Goal: Transaction & Acquisition: Purchase product/service

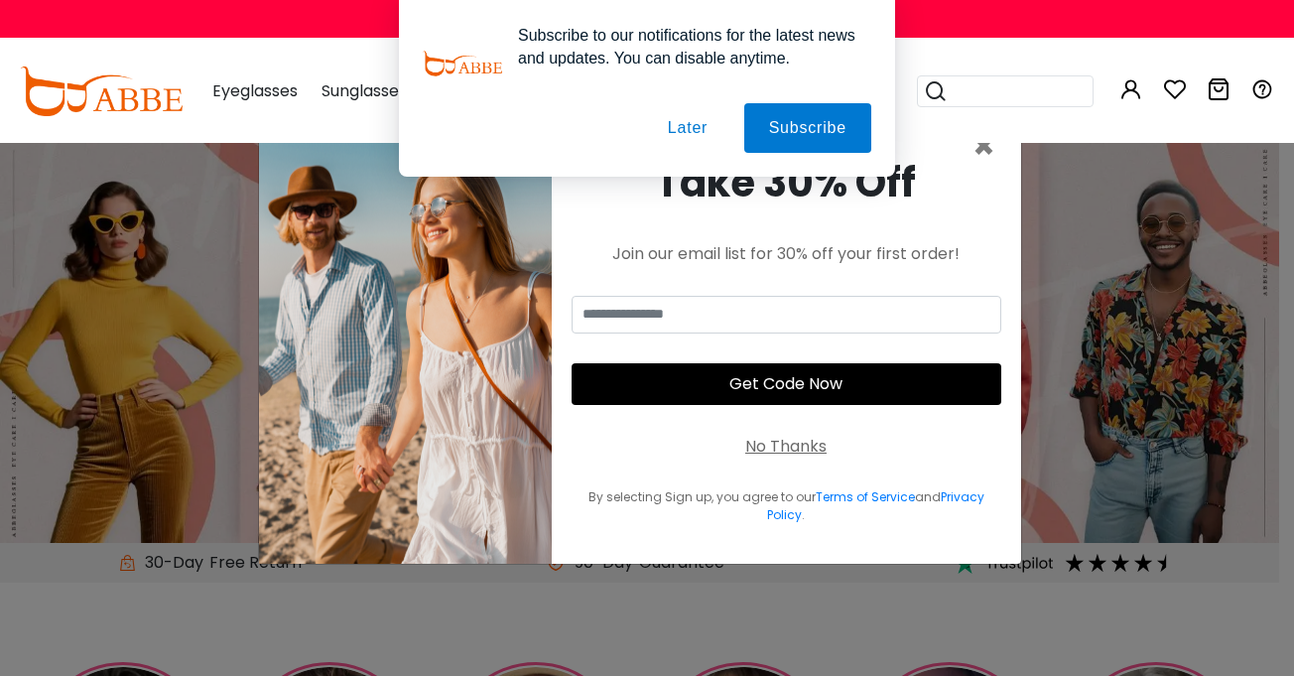
click at [695, 120] on button "Later" at bounding box center [687, 128] width 89 height 50
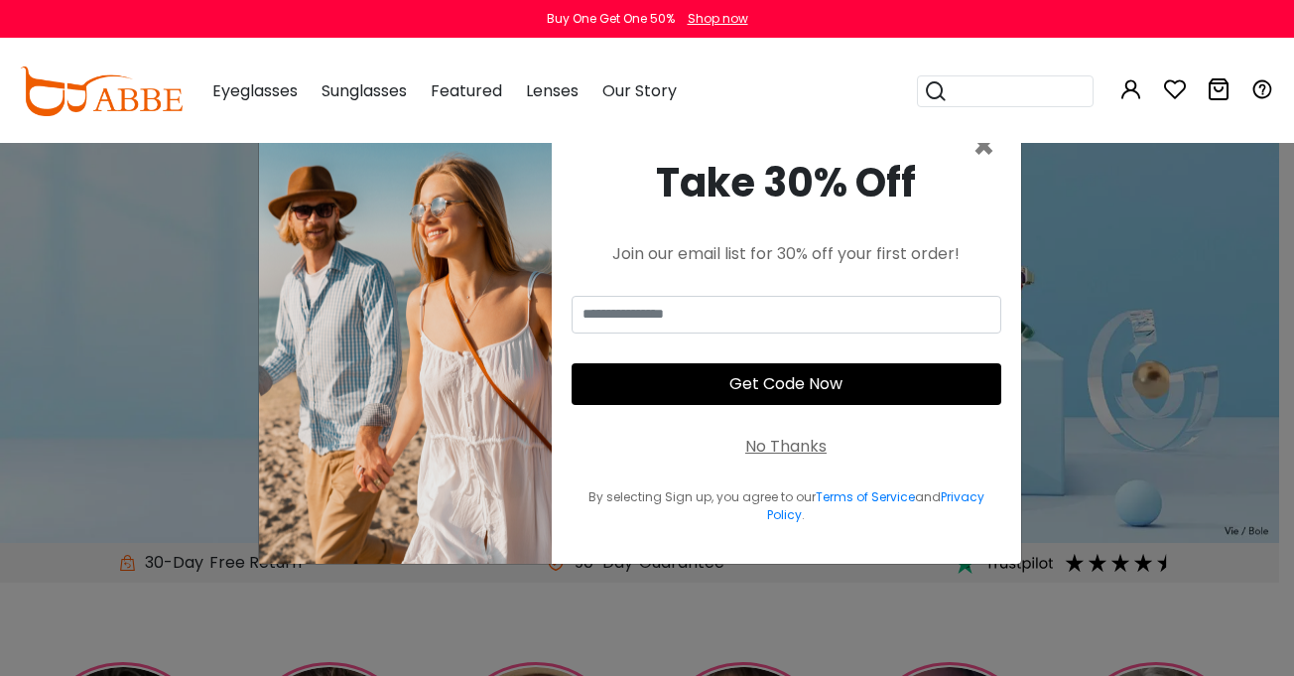
click at [788, 445] on div "No Thanks" at bounding box center [785, 447] width 81 height 24
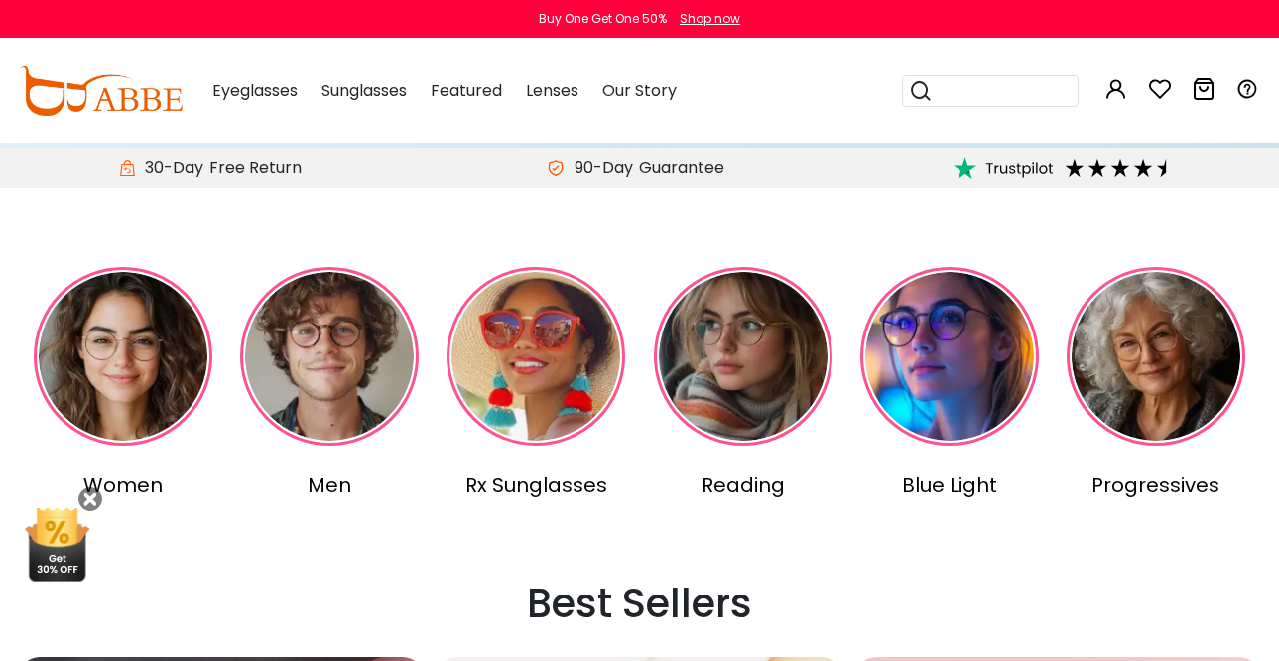
scroll to position [315, 0]
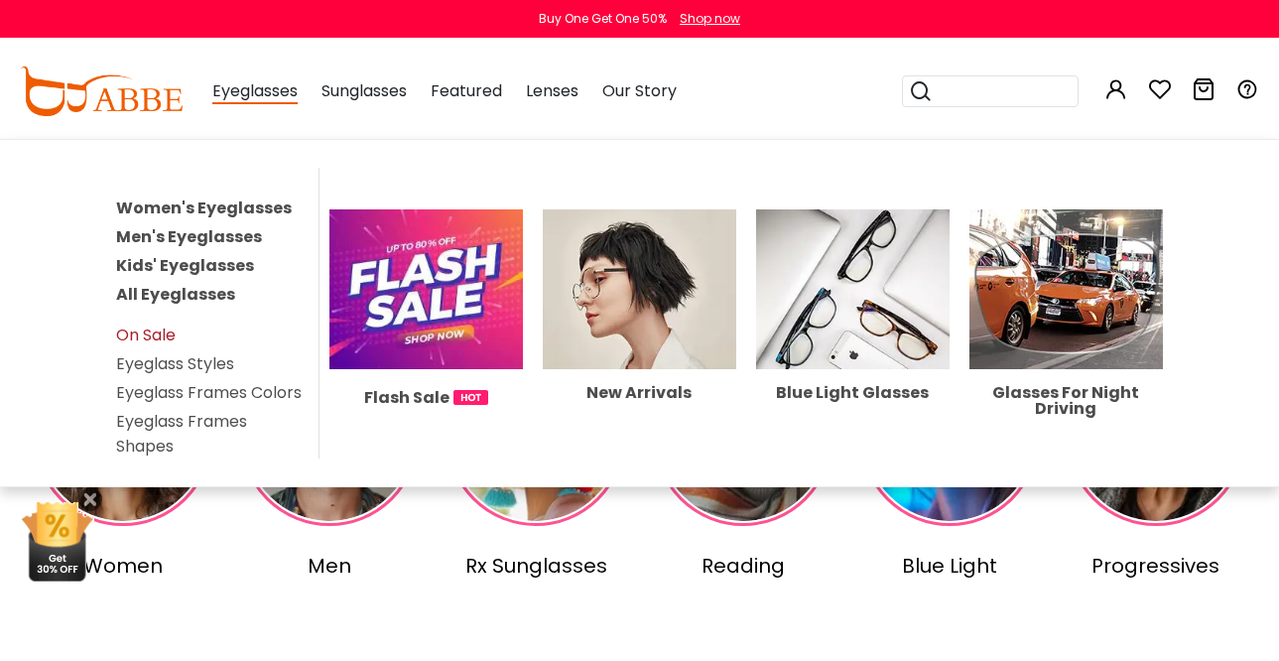
click at [155, 334] on link "On Sale" at bounding box center [146, 334] width 60 height 23
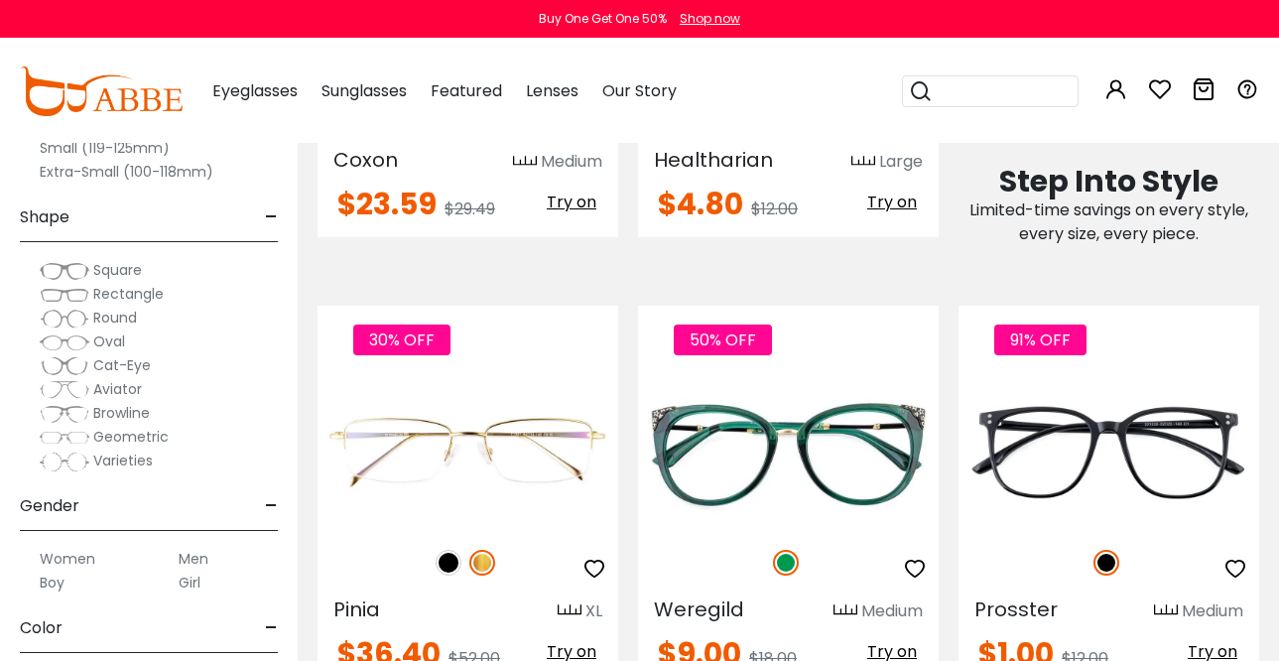
scroll to position [1163, 0]
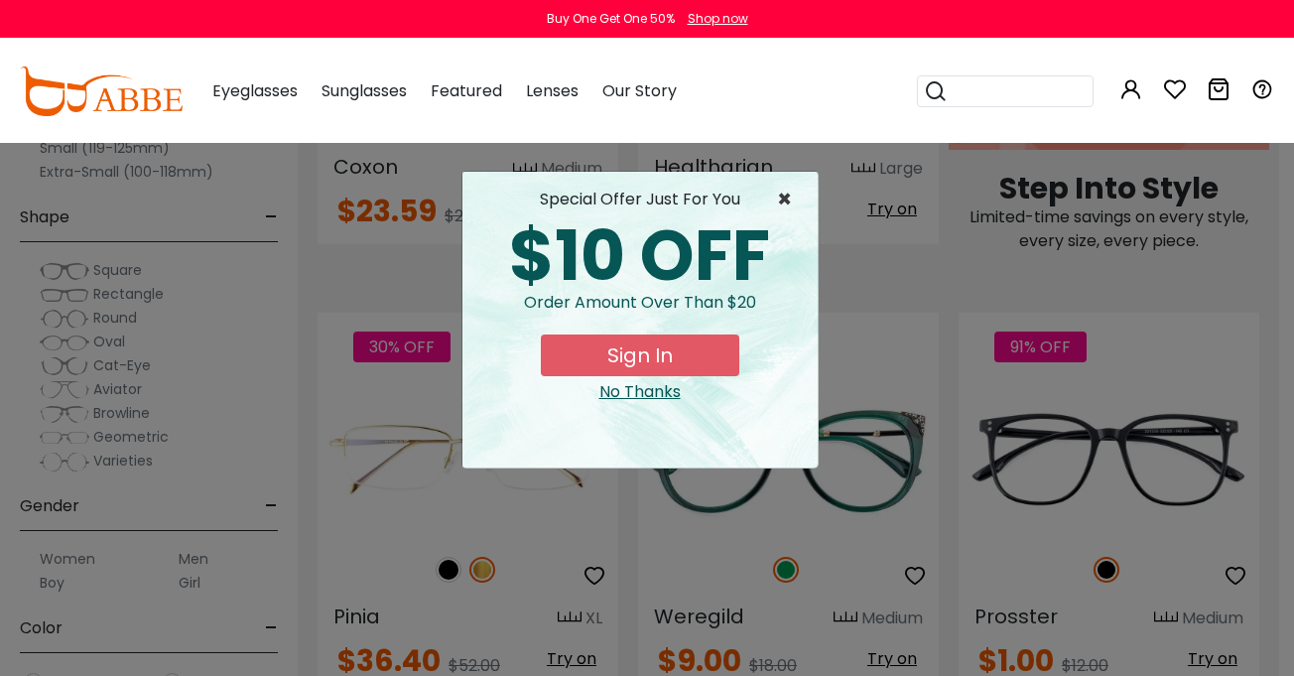
click at [784, 200] on span "×" at bounding box center [789, 200] width 25 height 24
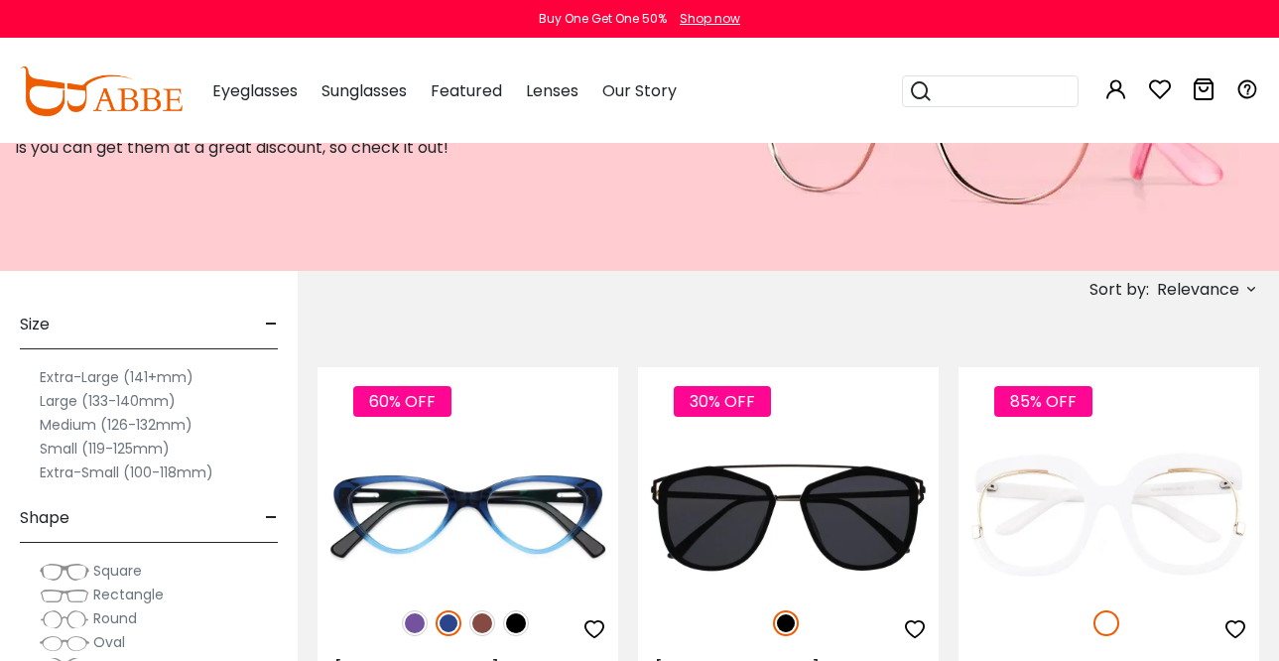
scroll to position [345, 0]
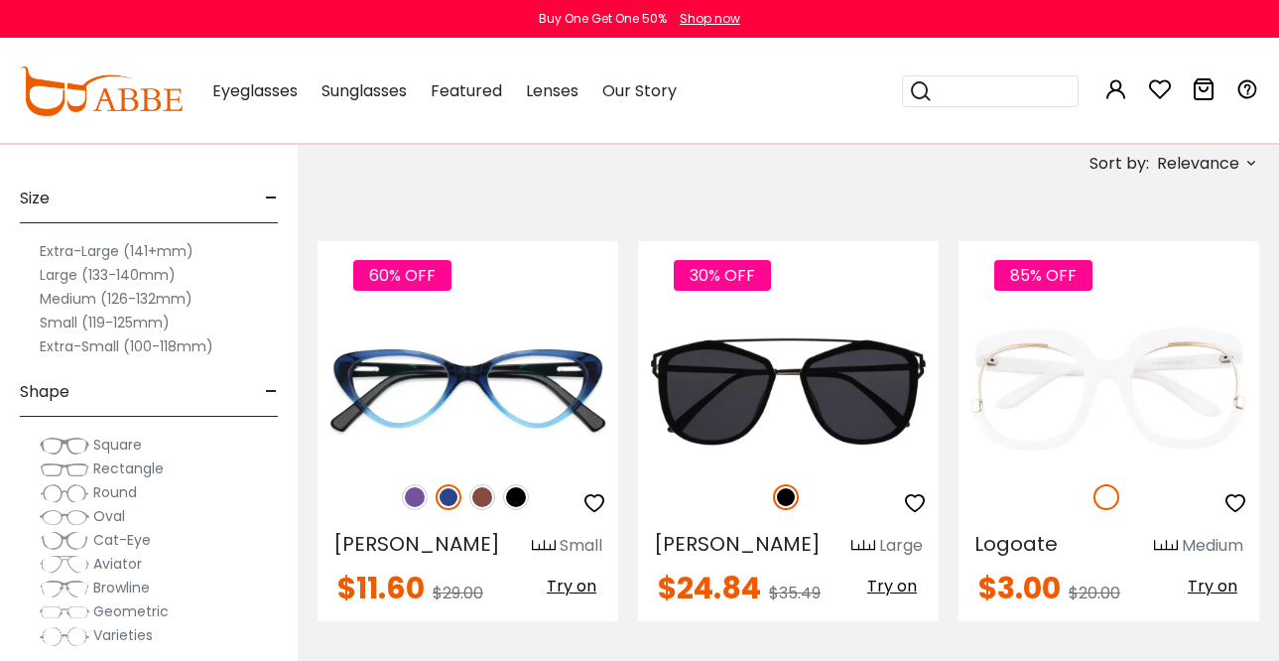
click at [126, 300] on label "Medium (126-132mm)" at bounding box center [116, 299] width 153 height 24
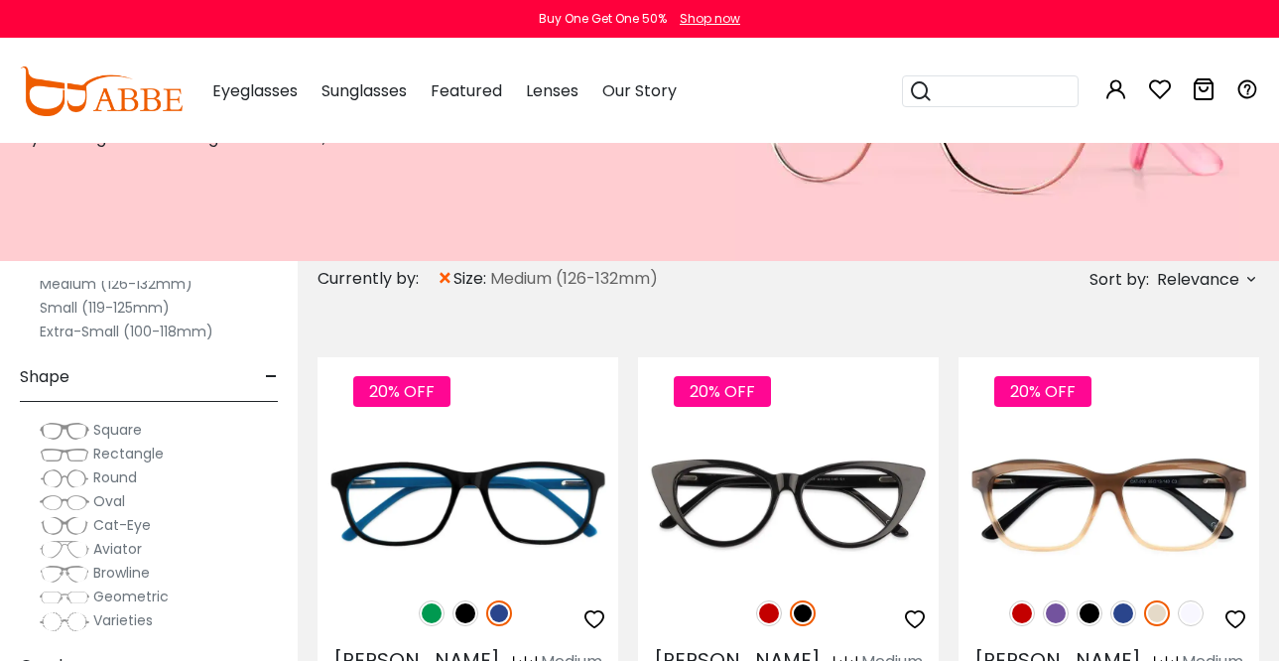
scroll to position [281, 0]
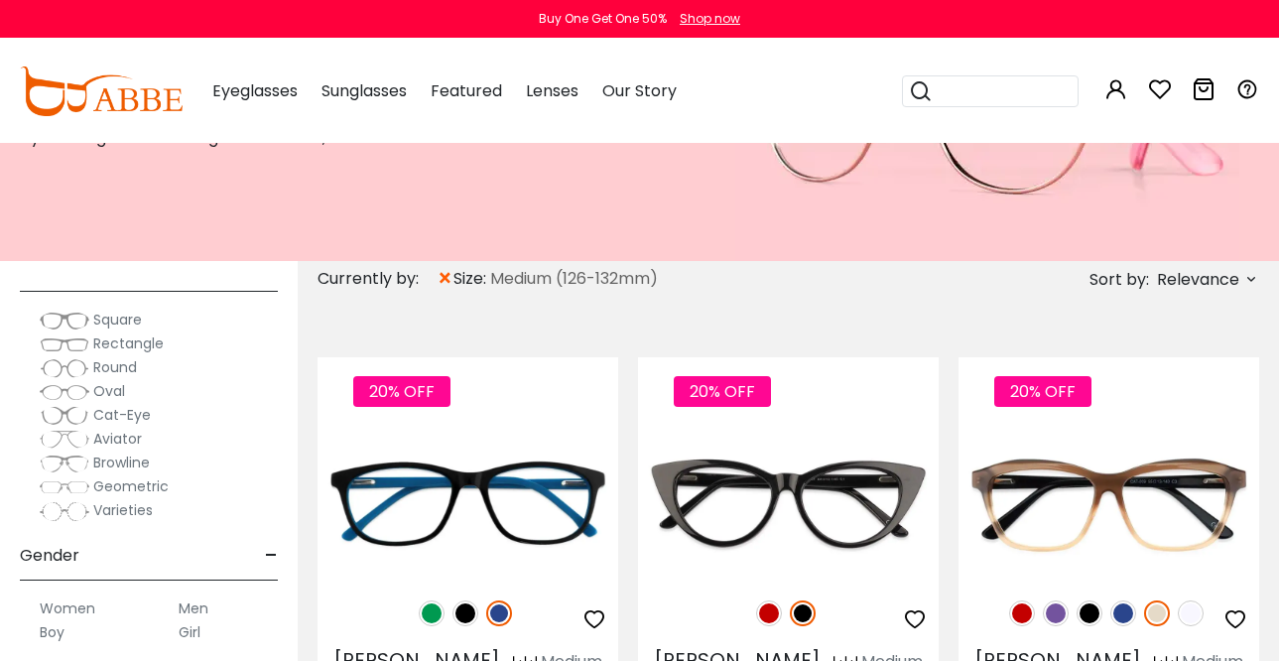
click at [127, 322] on span "Square" at bounding box center [117, 320] width 49 height 20
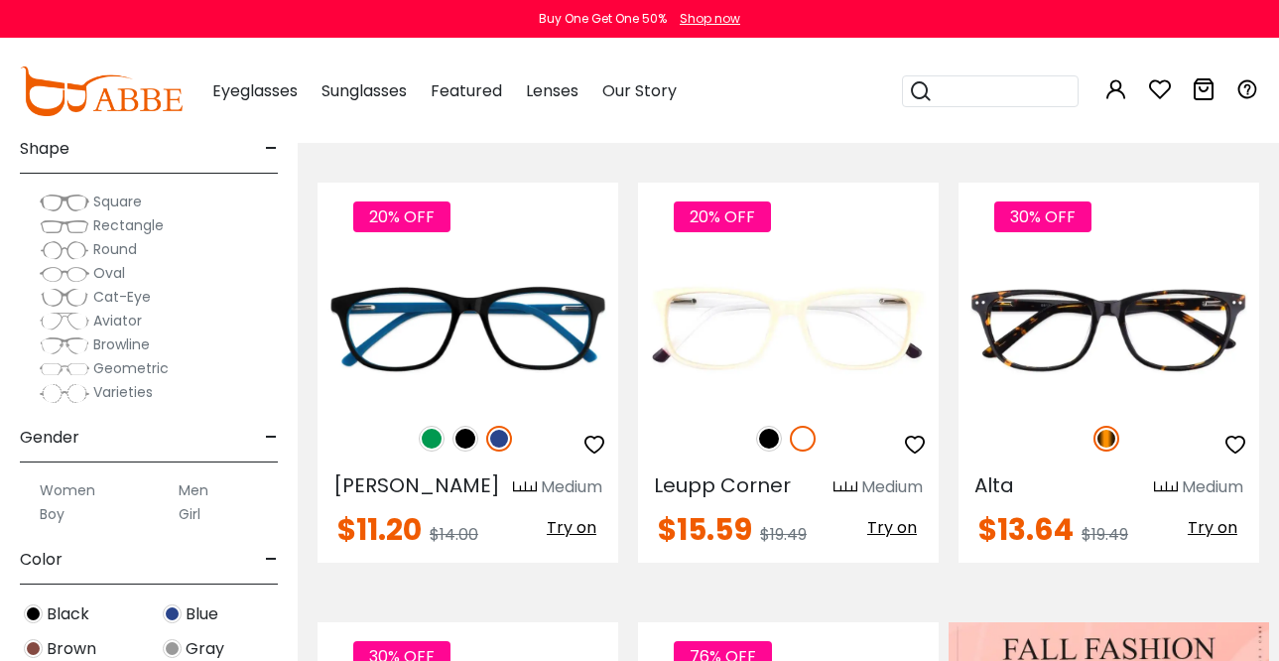
scroll to position [107, 0]
click at [116, 369] on span "Geometric" at bounding box center [130, 369] width 75 height 20
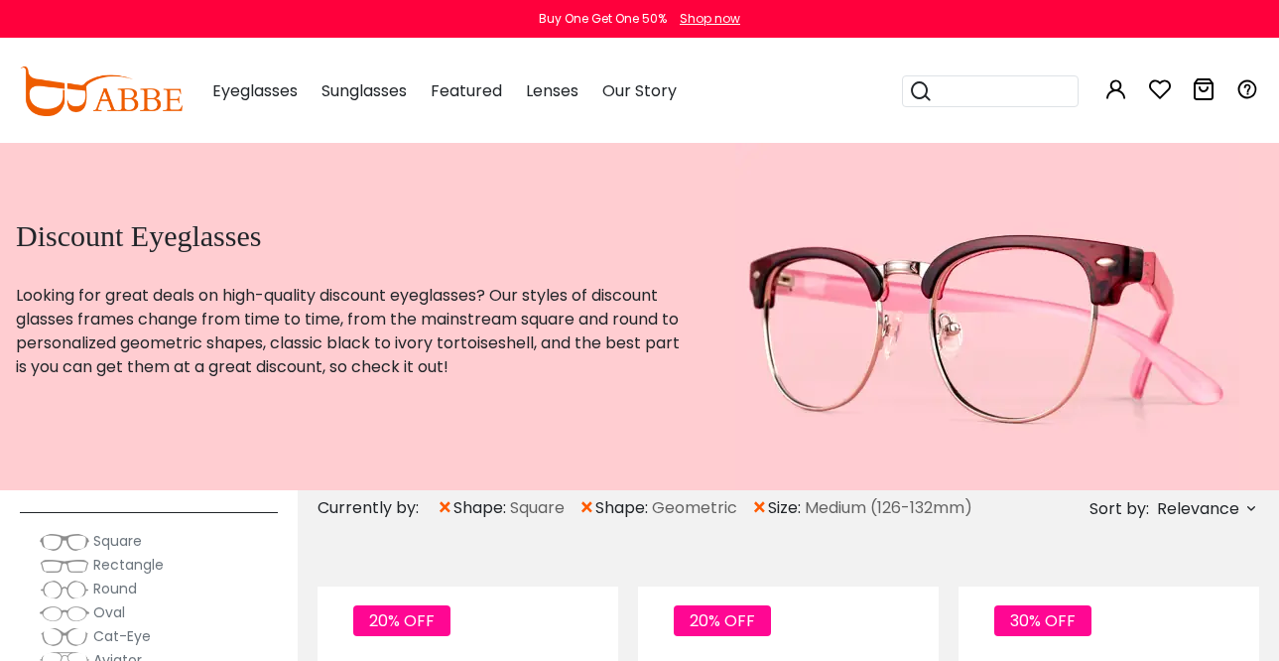
scroll to position [290, 0]
click at [113, 588] on span "Round" at bounding box center [115, 587] width 44 height 20
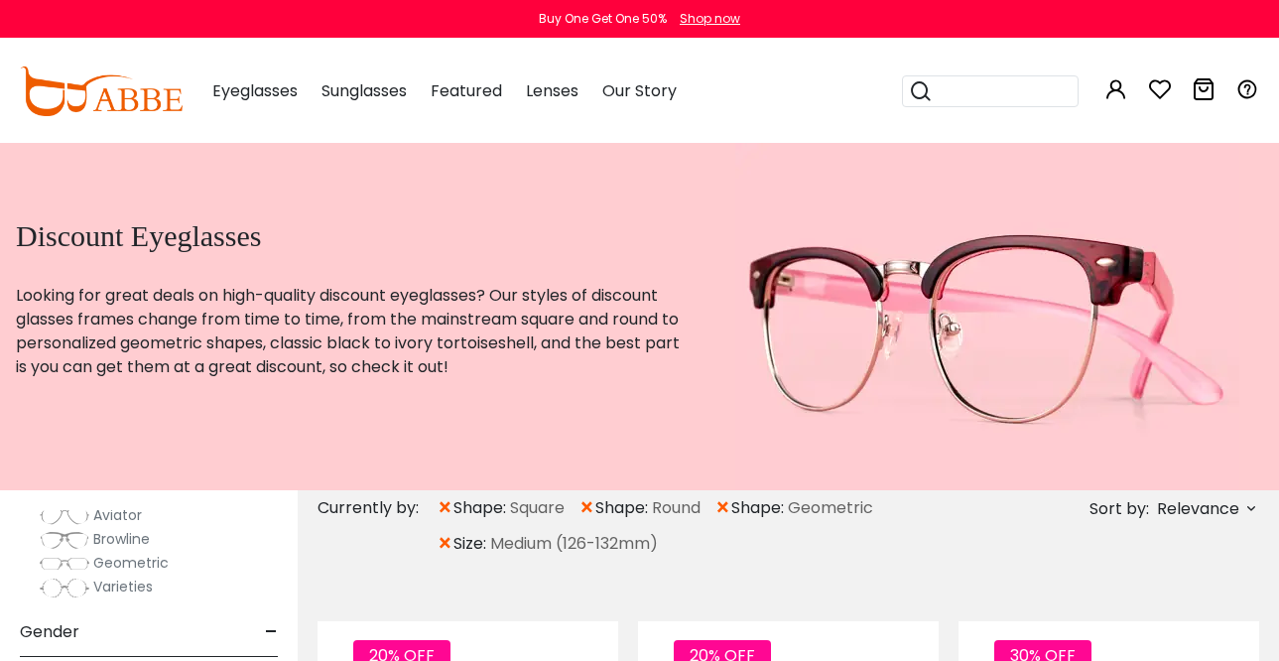
scroll to position [435, 0]
click at [112, 588] on span "Varieties" at bounding box center [123, 586] width 60 height 20
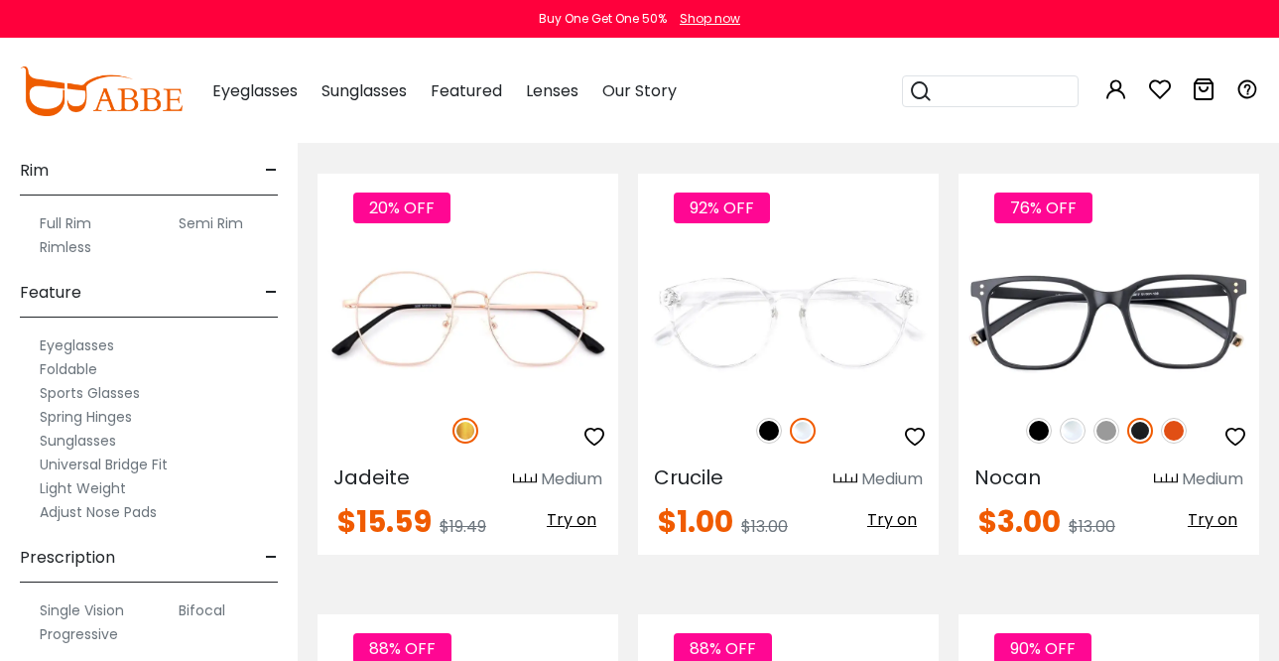
scroll to position [2665, 0]
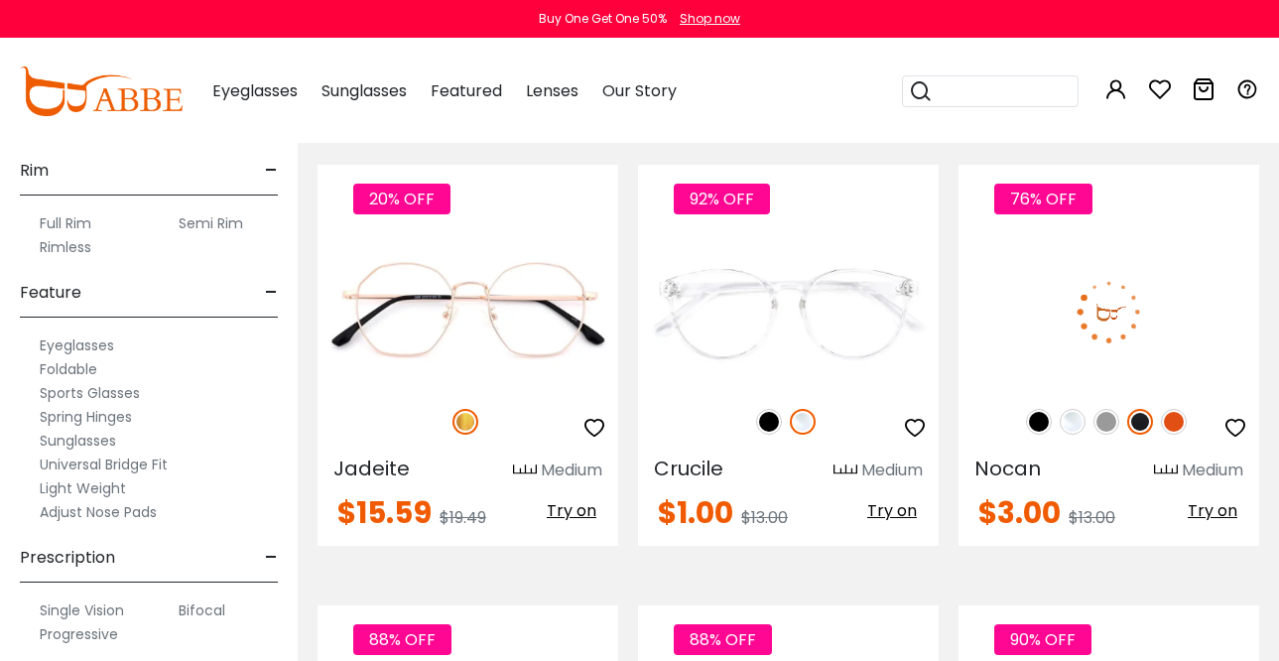
click at [1178, 416] on img at bounding box center [1174, 422] width 26 height 26
click at [1035, 421] on img at bounding box center [1039, 422] width 26 height 26
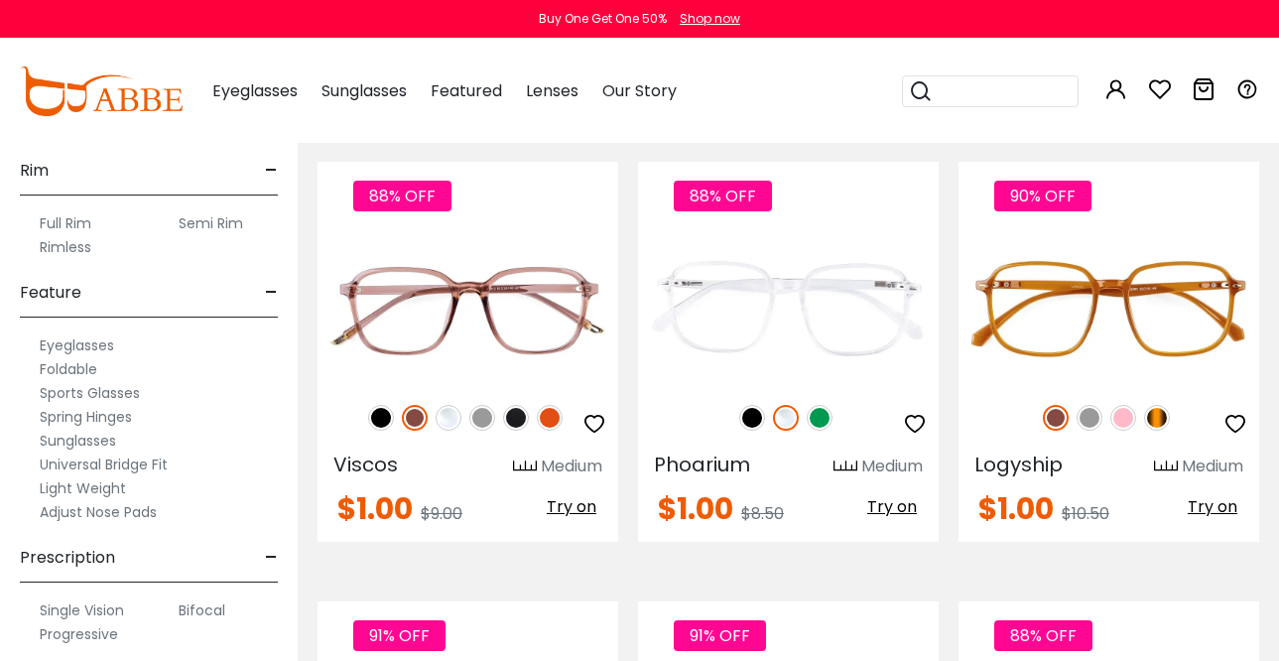
scroll to position [3115, 0]
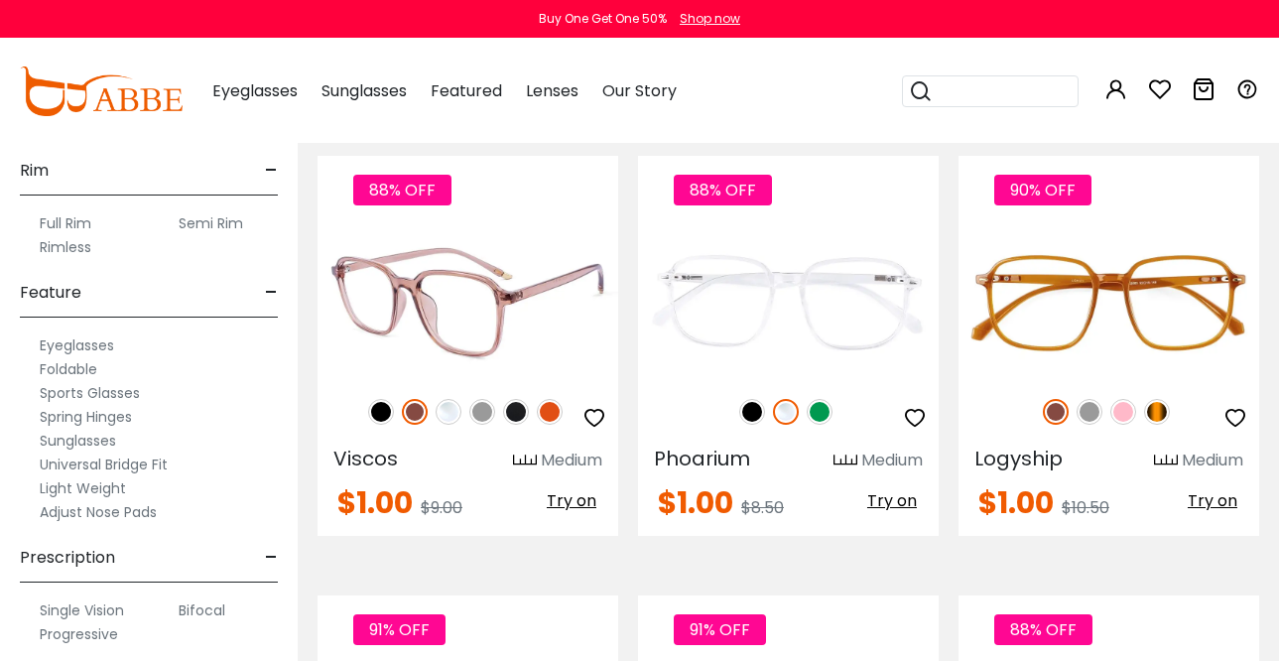
click at [550, 415] on img at bounding box center [550, 412] width 26 height 26
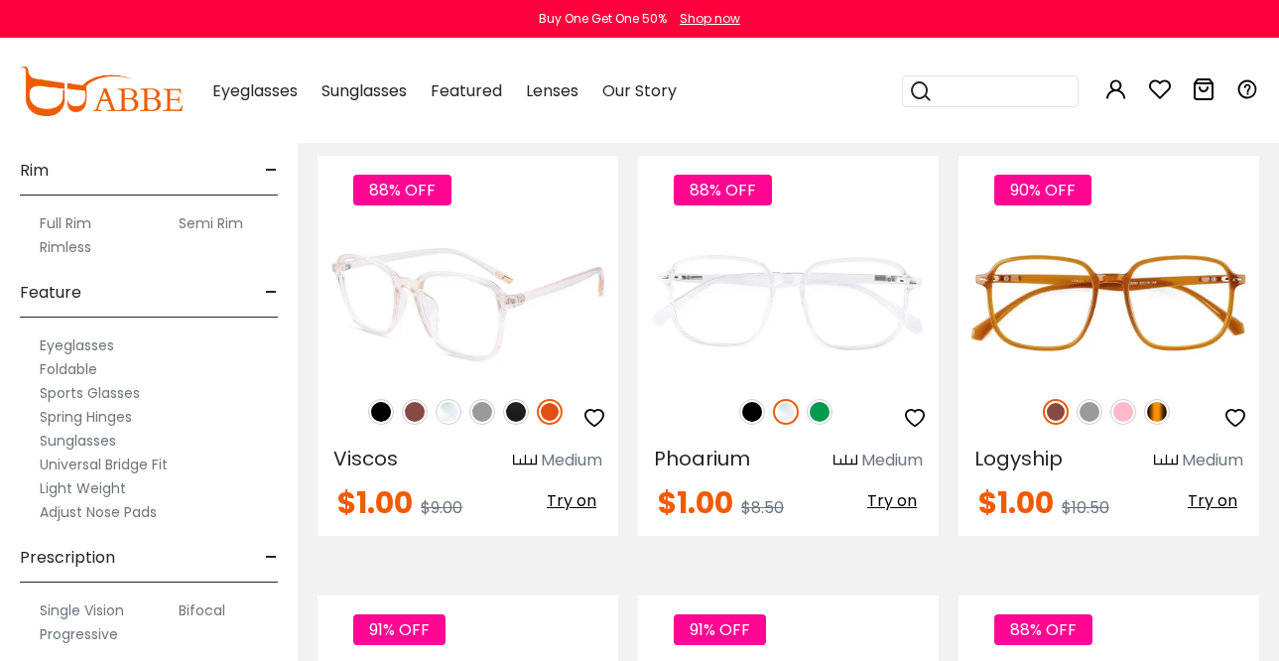
click at [518, 409] on img at bounding box center [516, 412] width 26 height 26
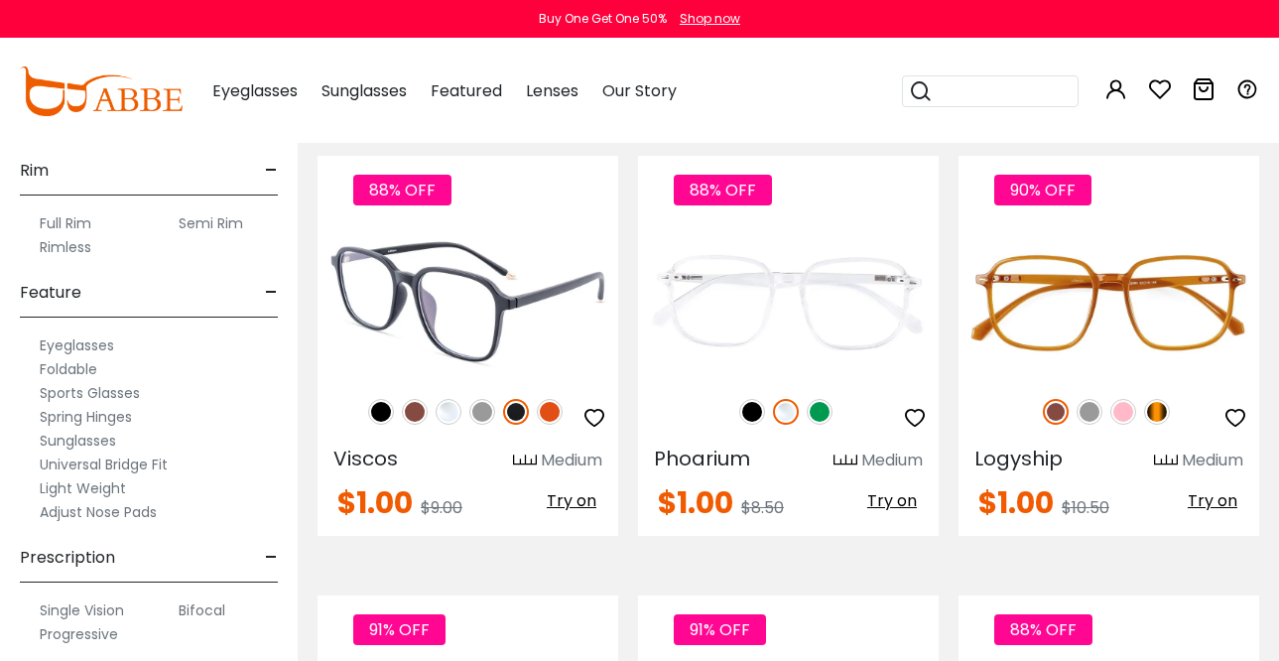
click at [476, 410] on img at bounding box center [482, 412] width 26 height 26
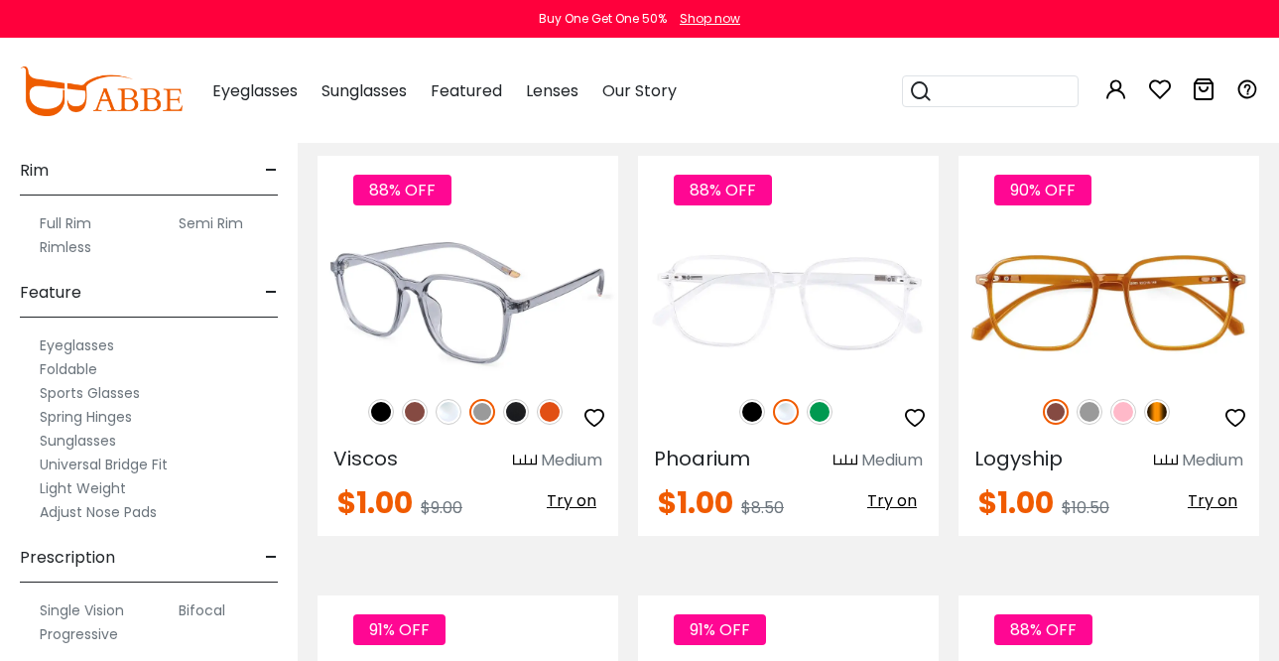
click at [443, 417] on img at bounding box center [449, 412] width 26 height 26
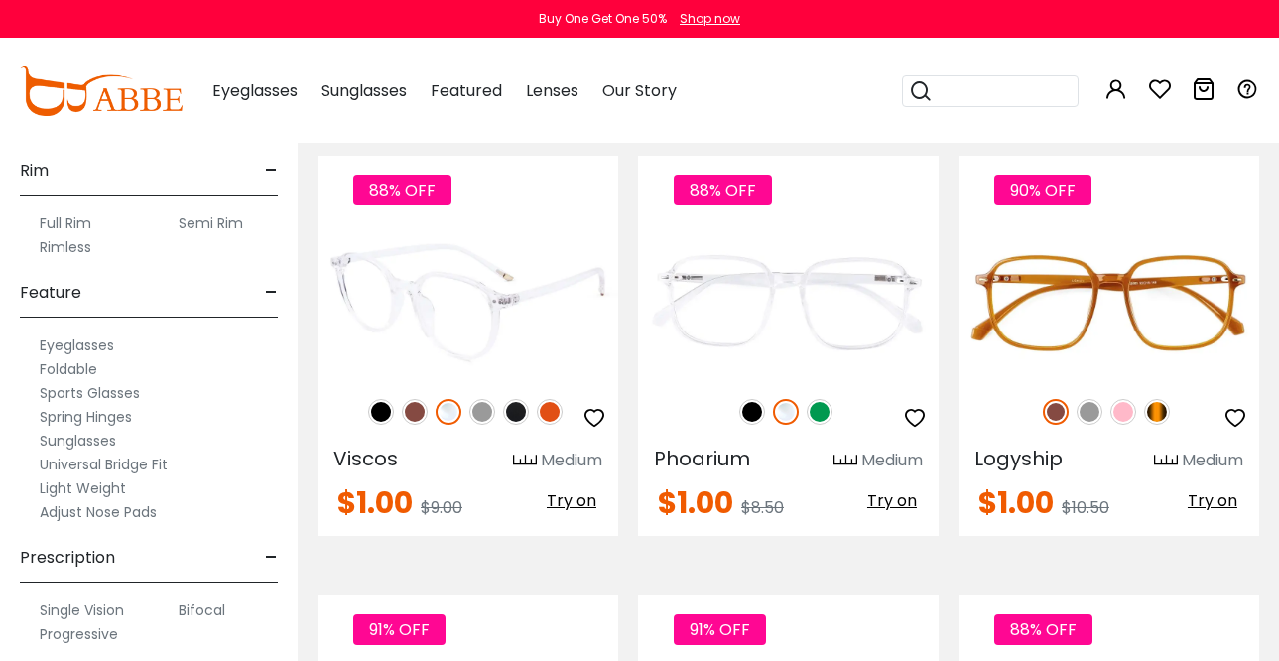
click at [412, 417] on img at bounding box center [415, 412] width 26 height 26
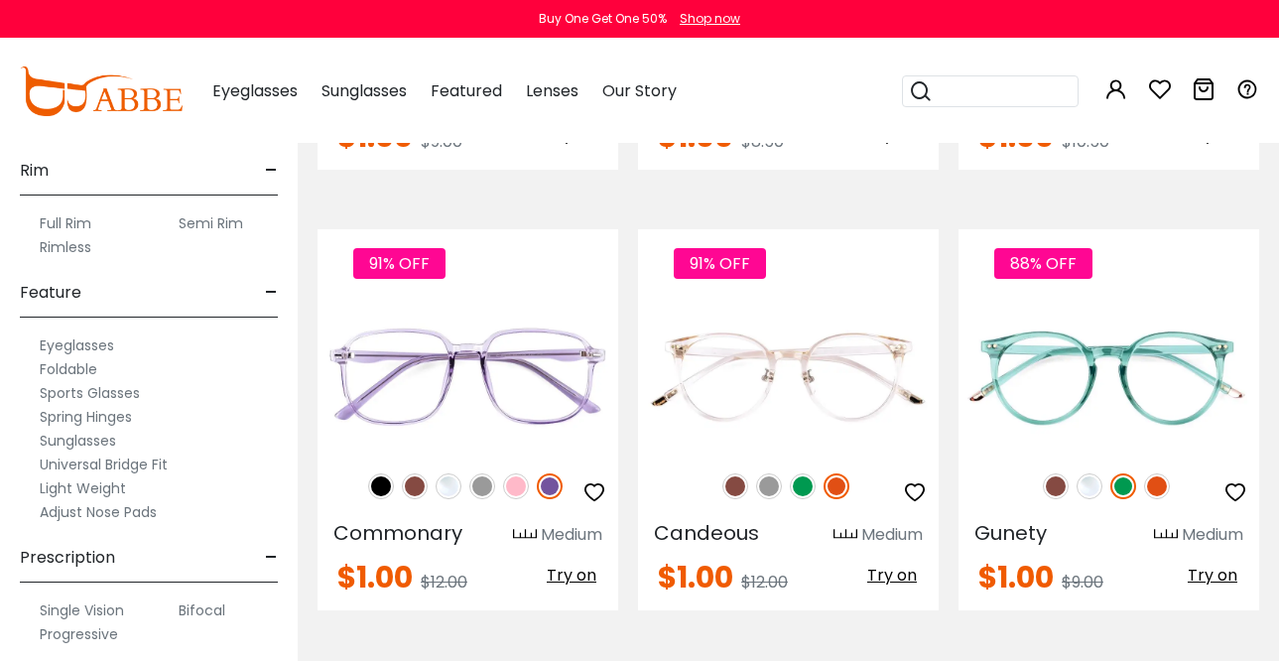
scroll to position [3516, 0]
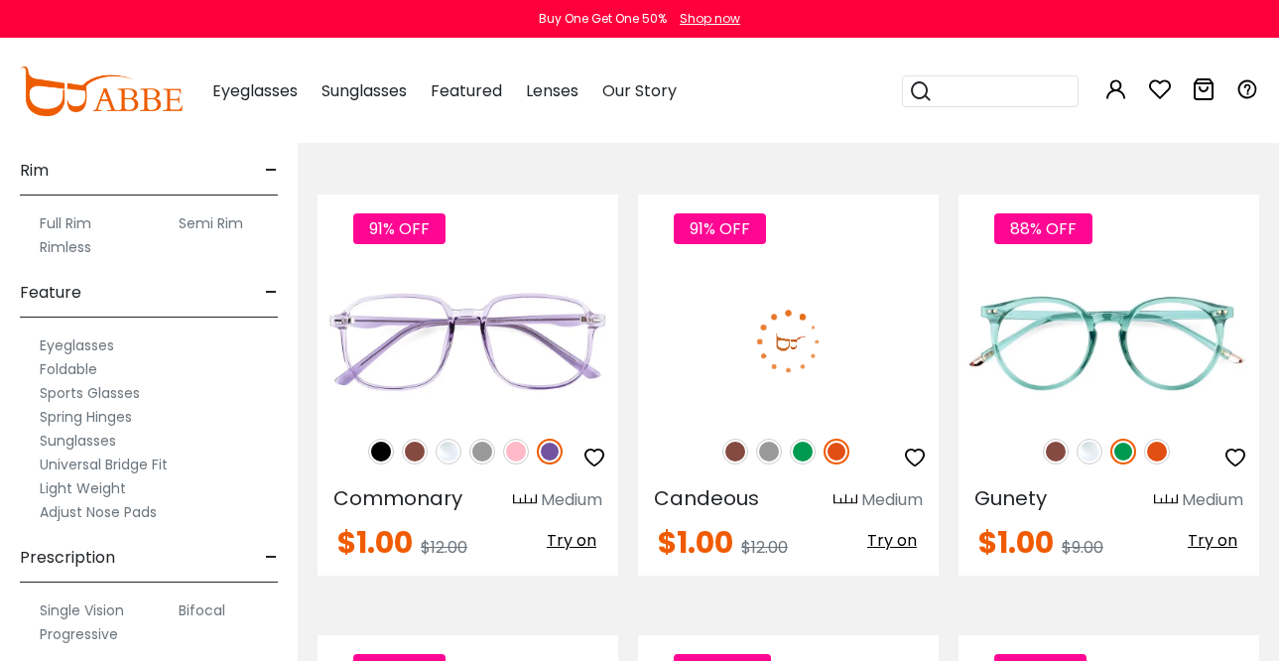
click at [737, 453] on img at bounding box center [735, 452] width 26 height 26
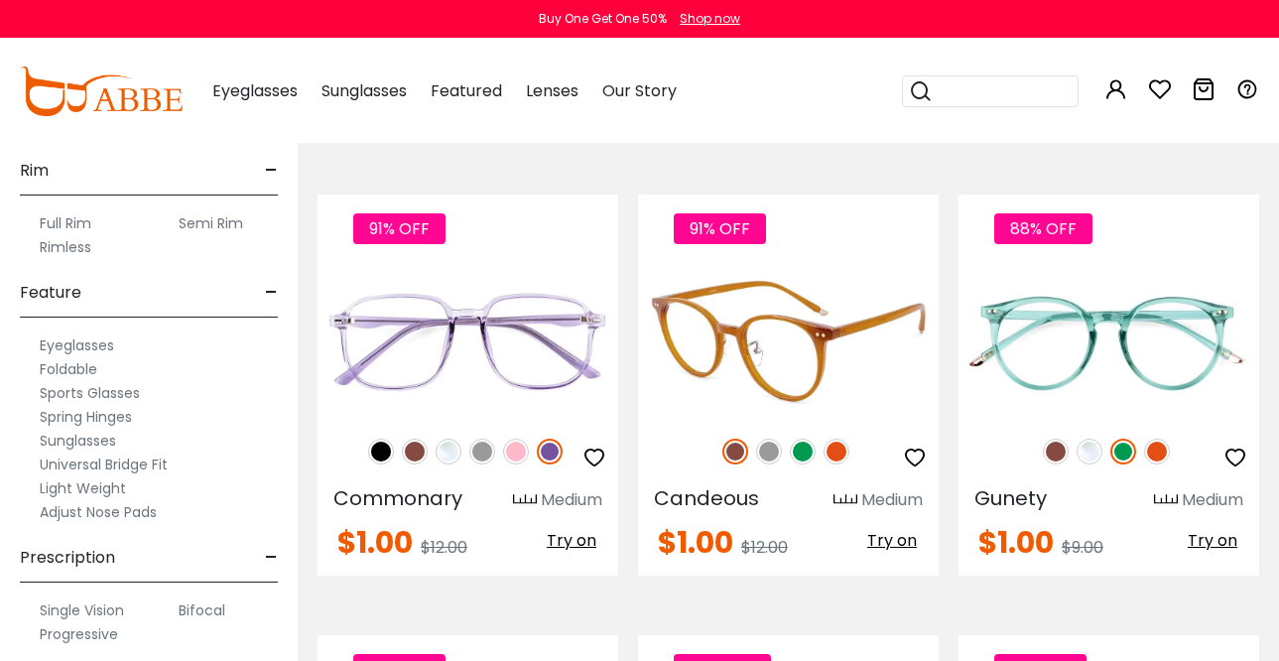
click at [770, 456] on img at bounding box center [769, 452] width 26 height 26
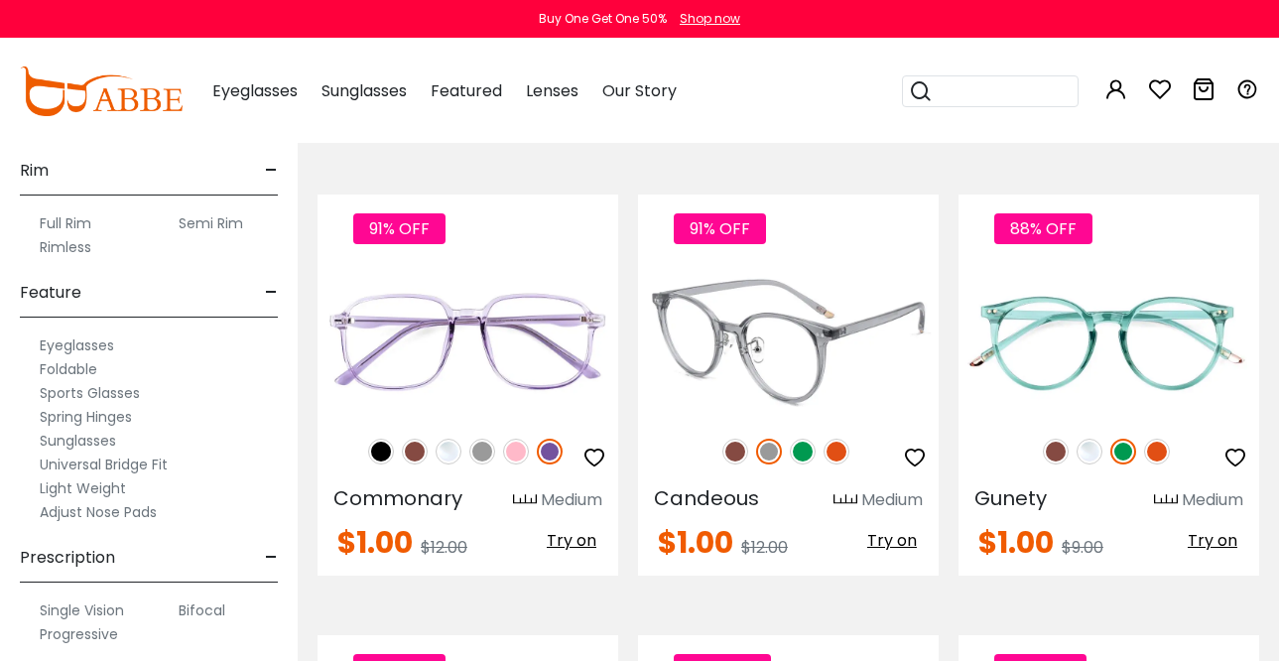
click at [805, 456] on img at bounding box center [803, 452] width 26 height 26
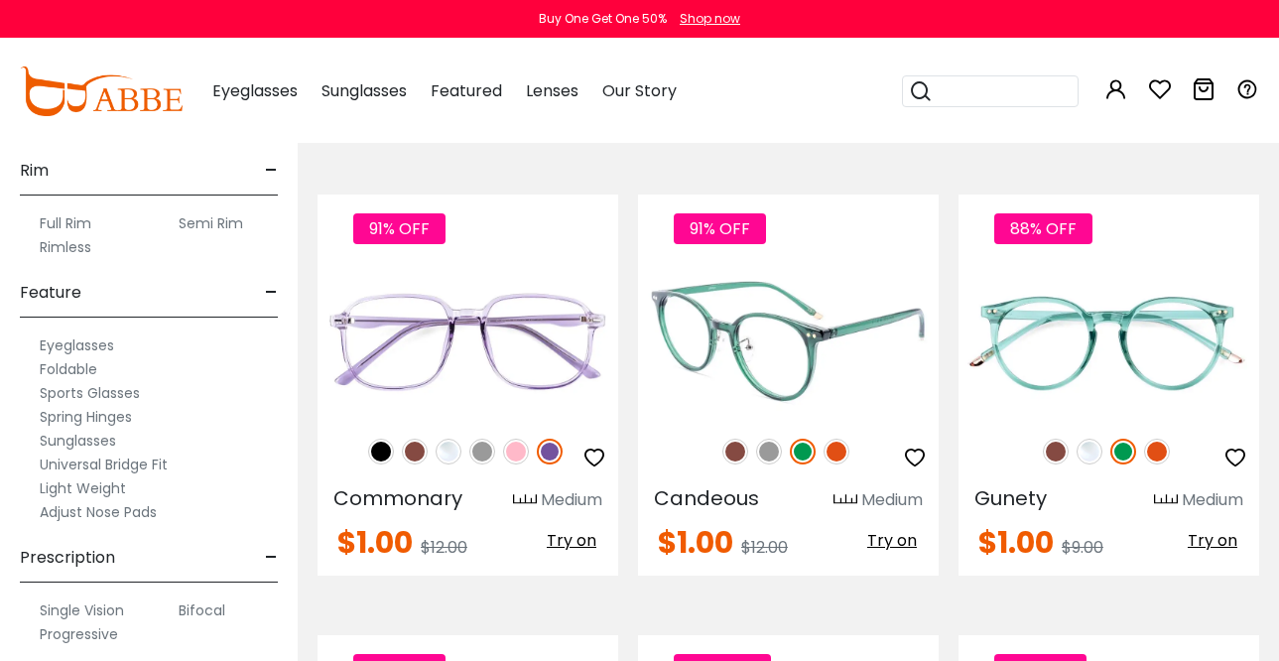
click at [834, 448] on img at bounding box center [837, 452] width 26 height 26
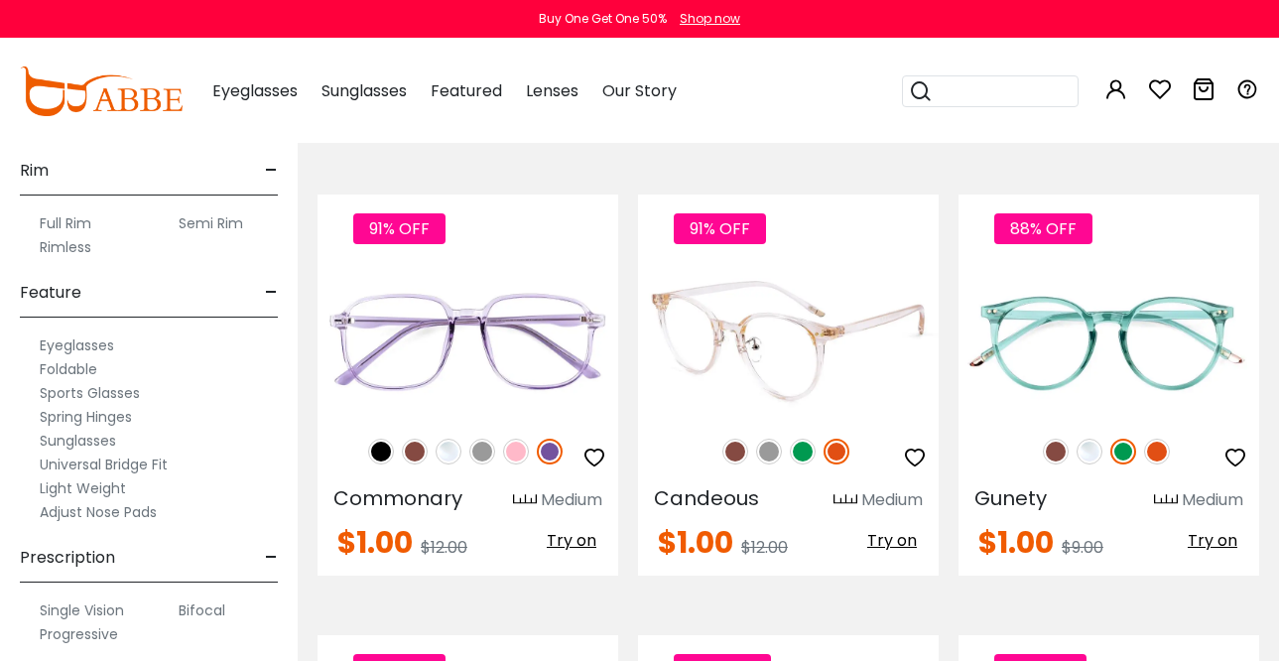
click at [736, 458] on img at bounding box center [735, 452] width 26 height 26
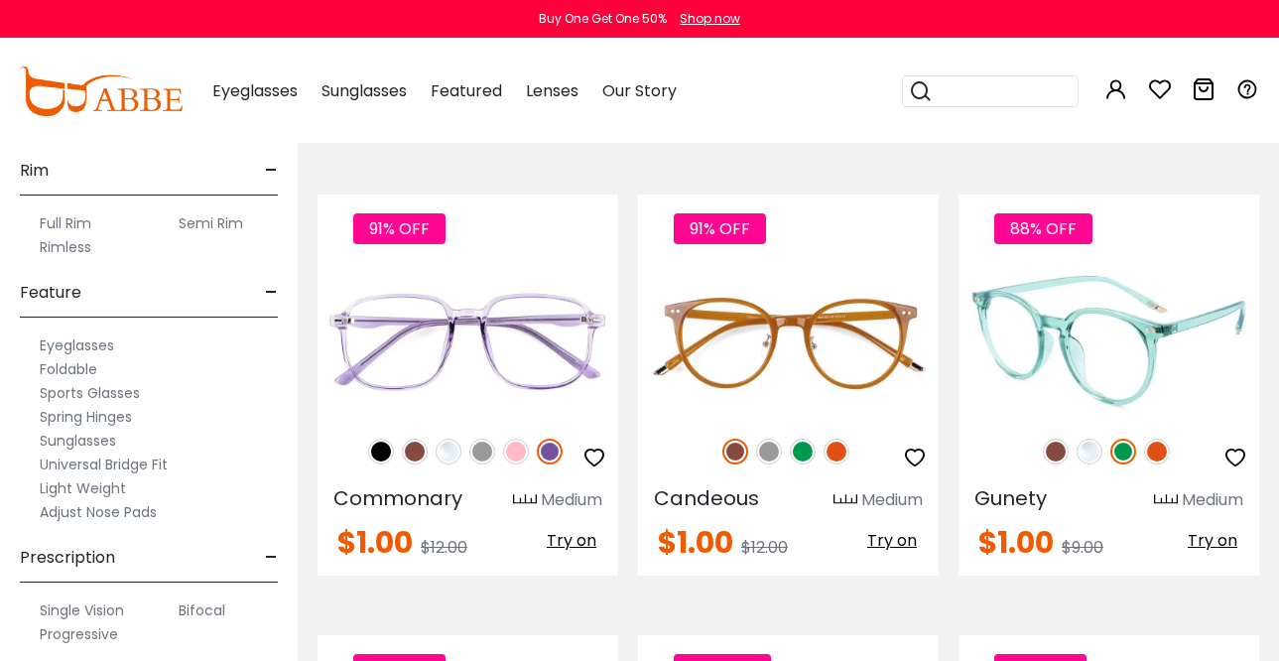
click at [1059, 449] on img at bounding box center [1056, 452] width 26 height 26
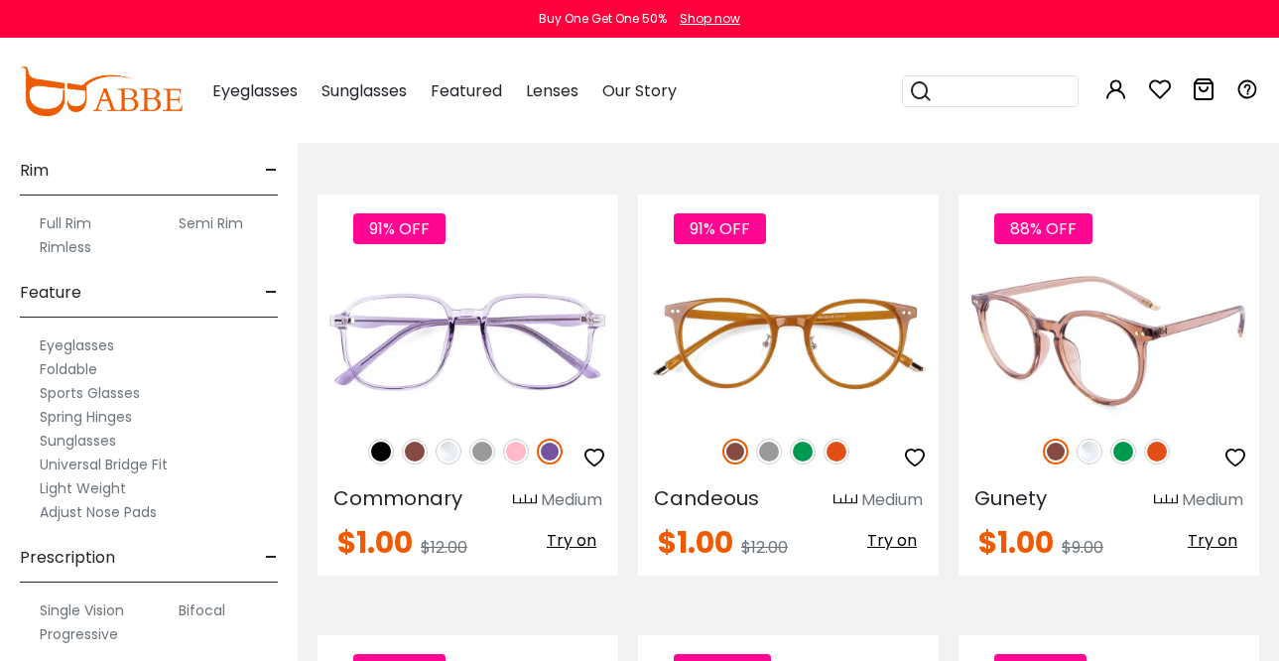
click at [1088, 452] on img at bounding box center [1090, 452] width 26 height 26
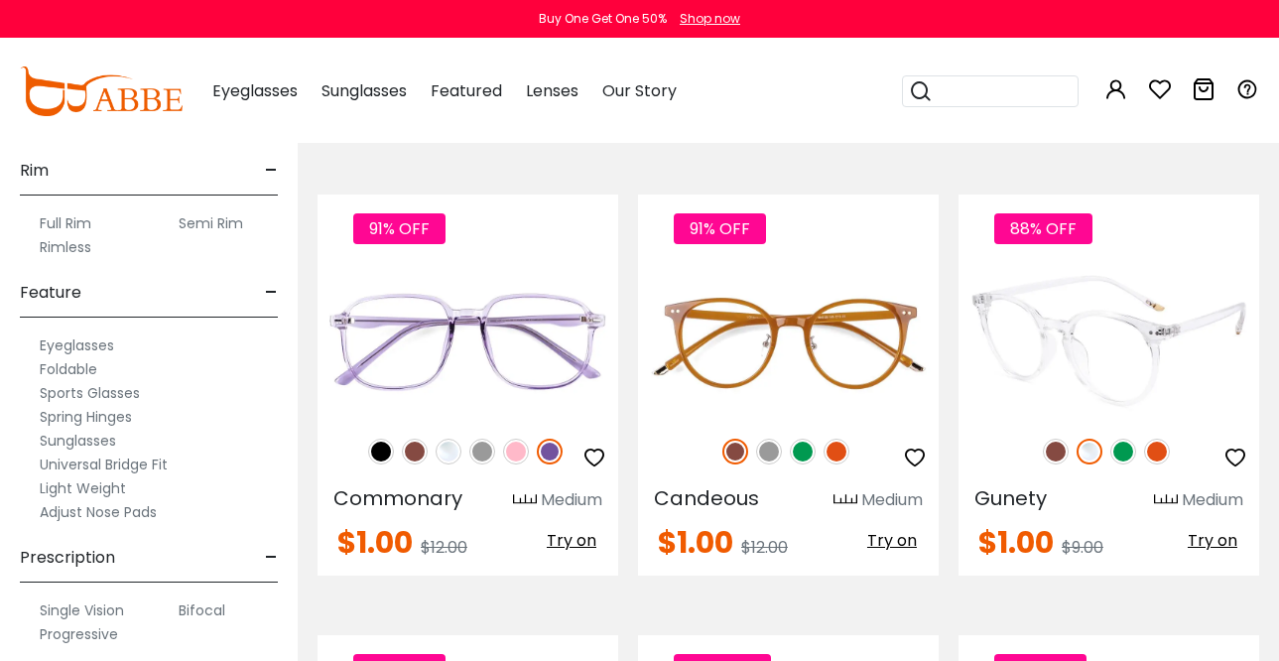
click at [1129, 451] on img at bounding box center [1123, 452] width 26 height 26
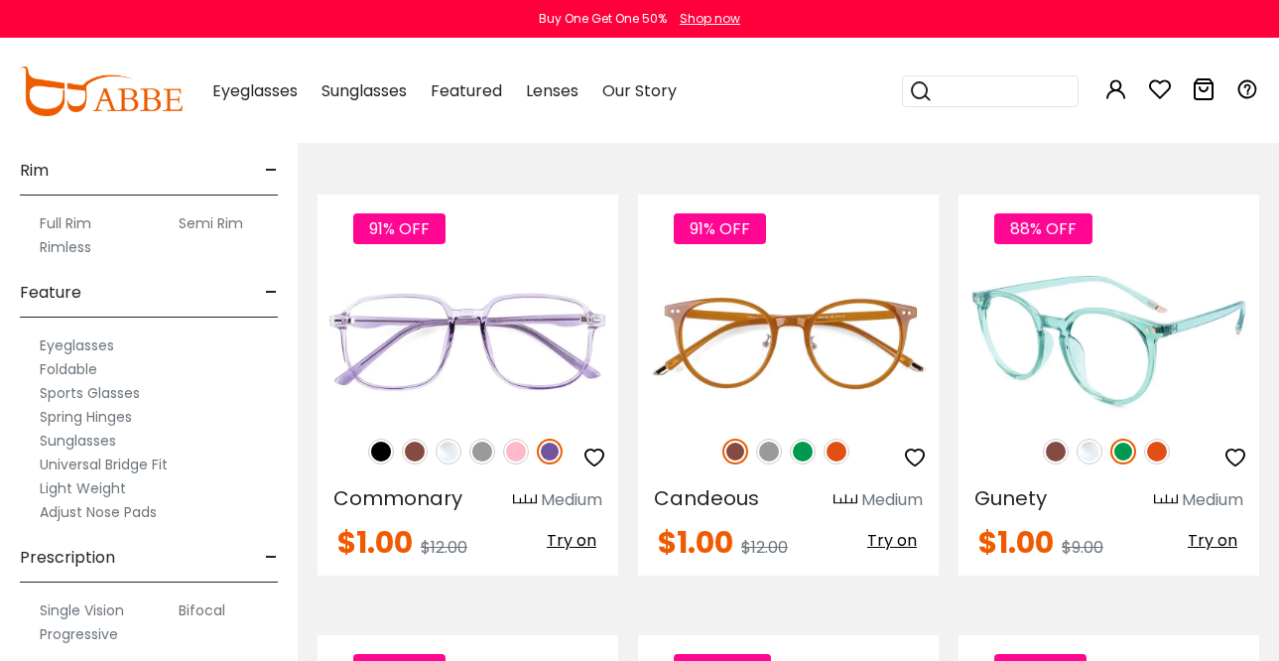
click at [1155, 453] on img at bounding box center [1157, 452] width 26 height 26
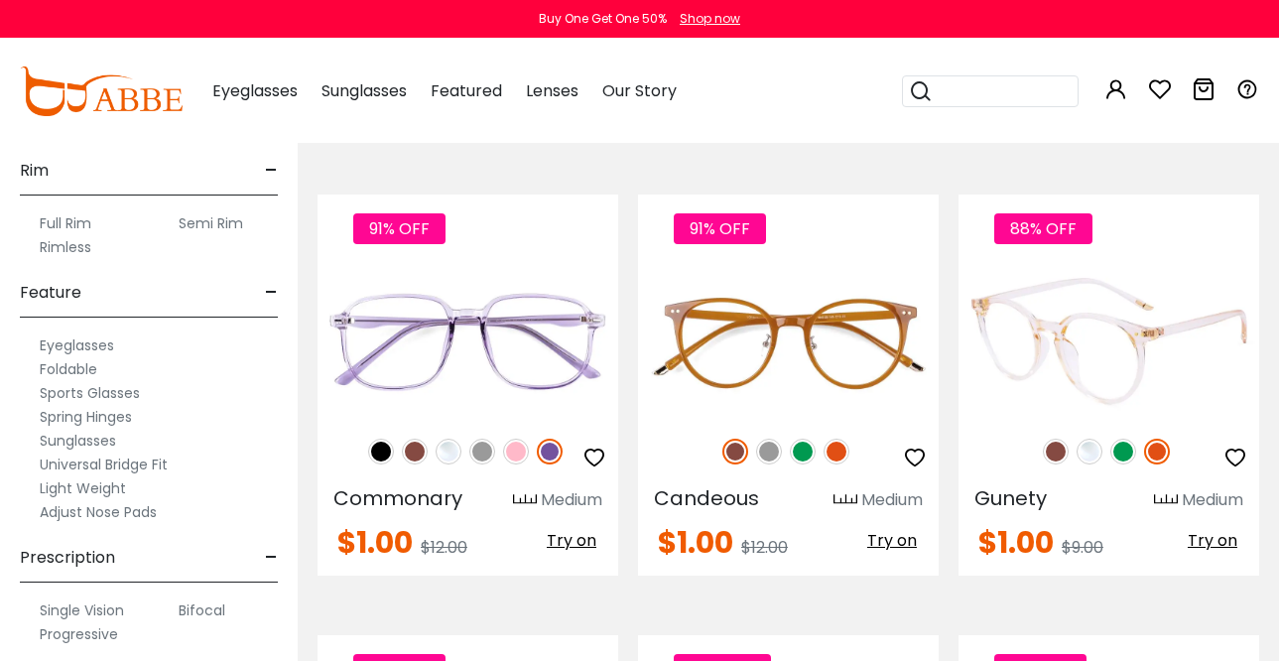
click at [1050, 459] on img at bounding box center [1056, 452] width 26 height 26
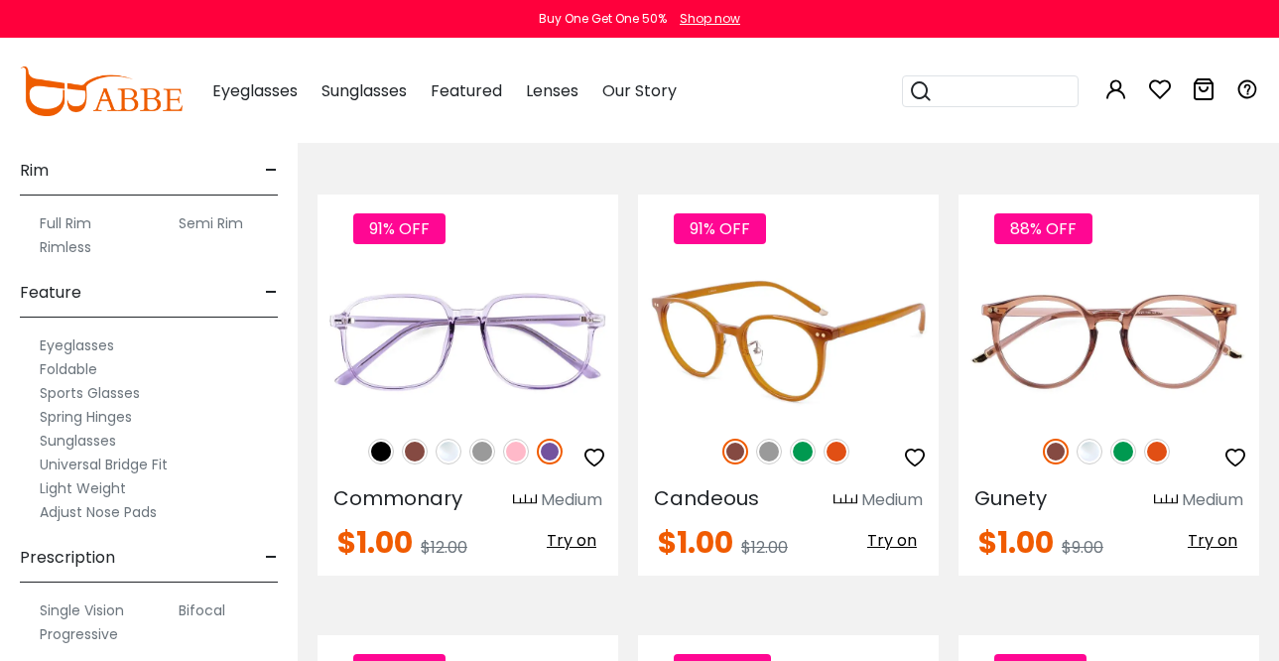
click at [789, 363] on img at bounding box center [788, 341] width 301 height 150
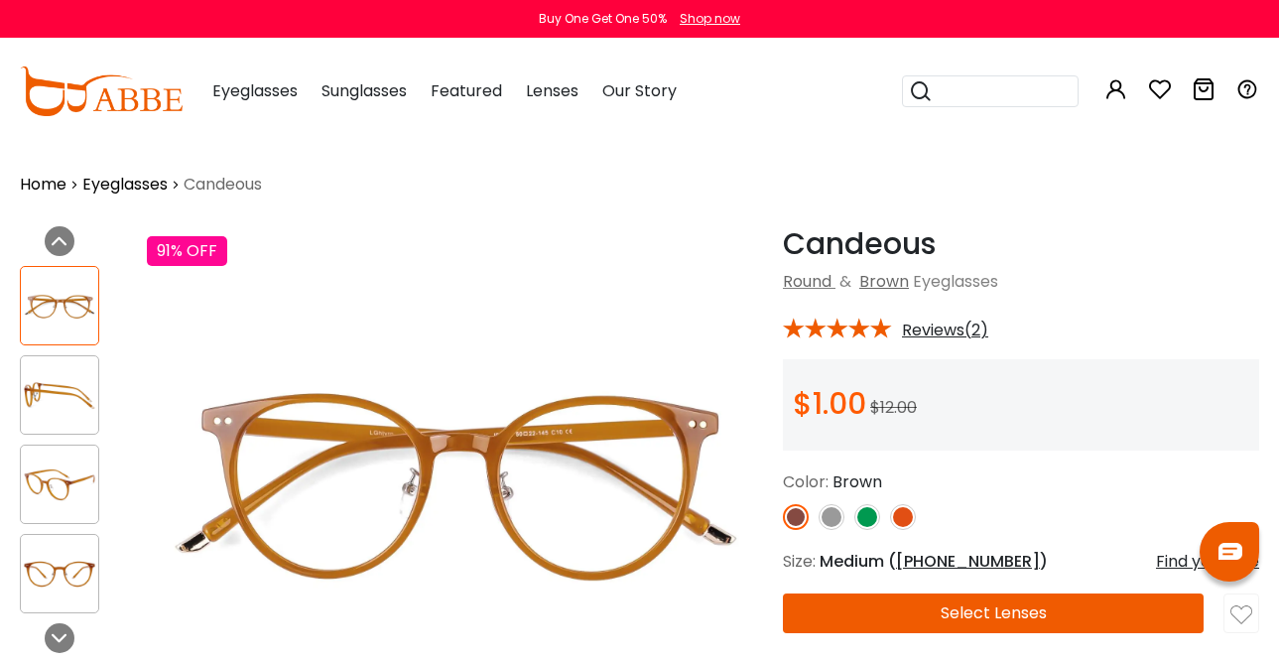
click at [959, 328] on span "Reviews(2)" at bounding box center [945, 330] width 86 height 18
click at [913, 328] on span "Reviews(2)" at bounding box center [945, 330] width 86 height 18
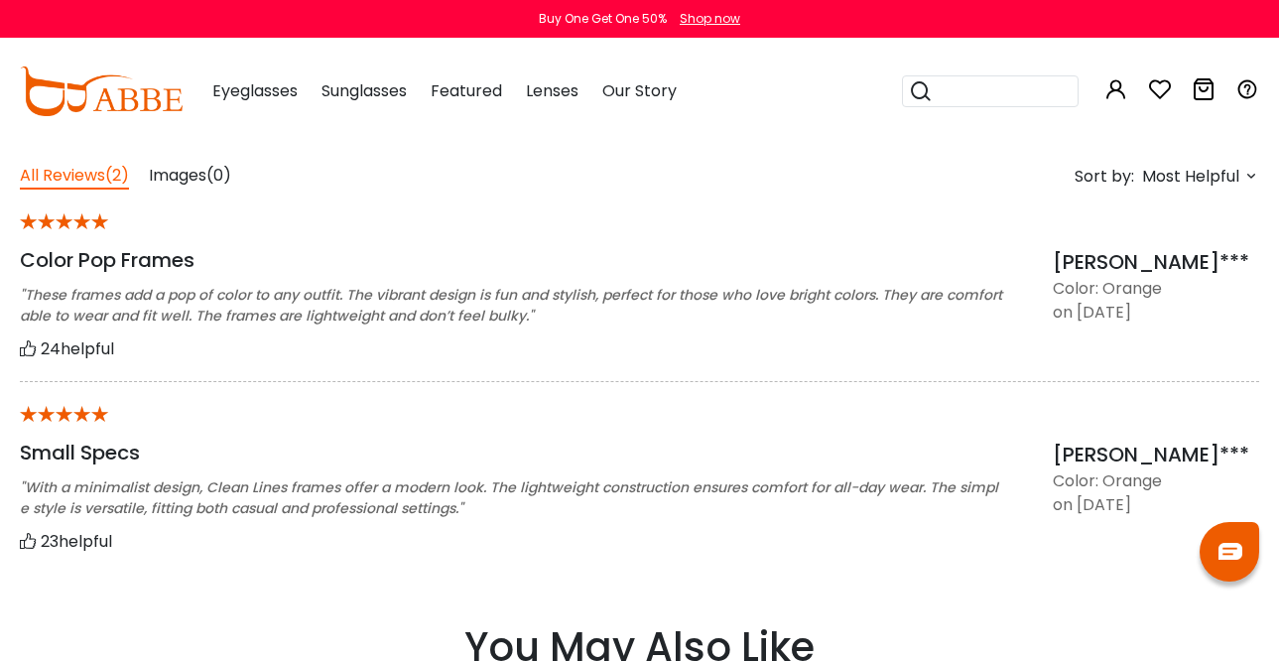
scroll to position [1543, 0]
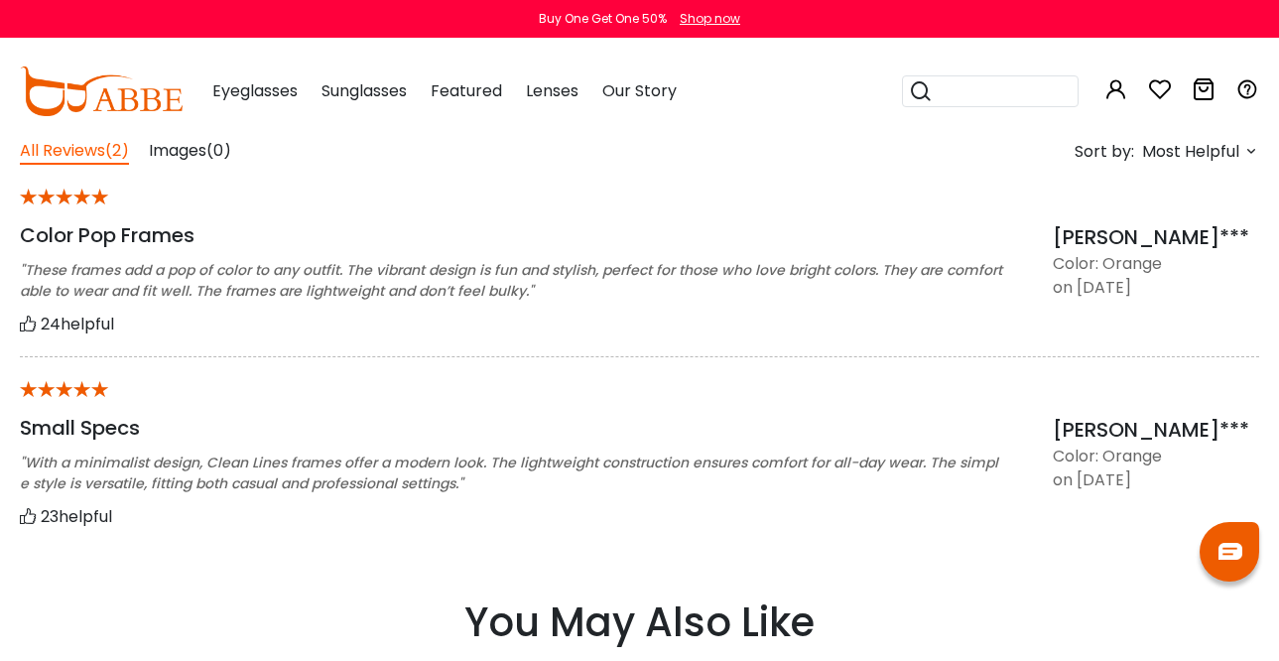
click at [913, 328] on div "24 helpful" at bounding box center [511, 324] width 983 height 25
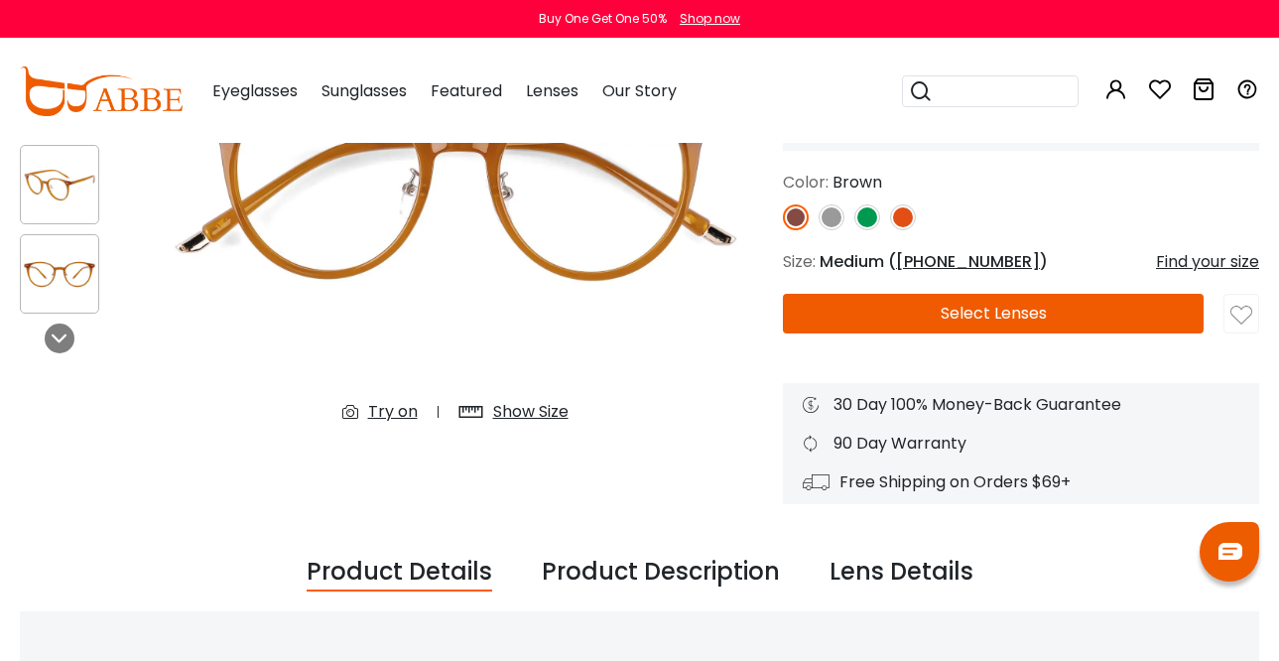
scroll to position [200, 0]
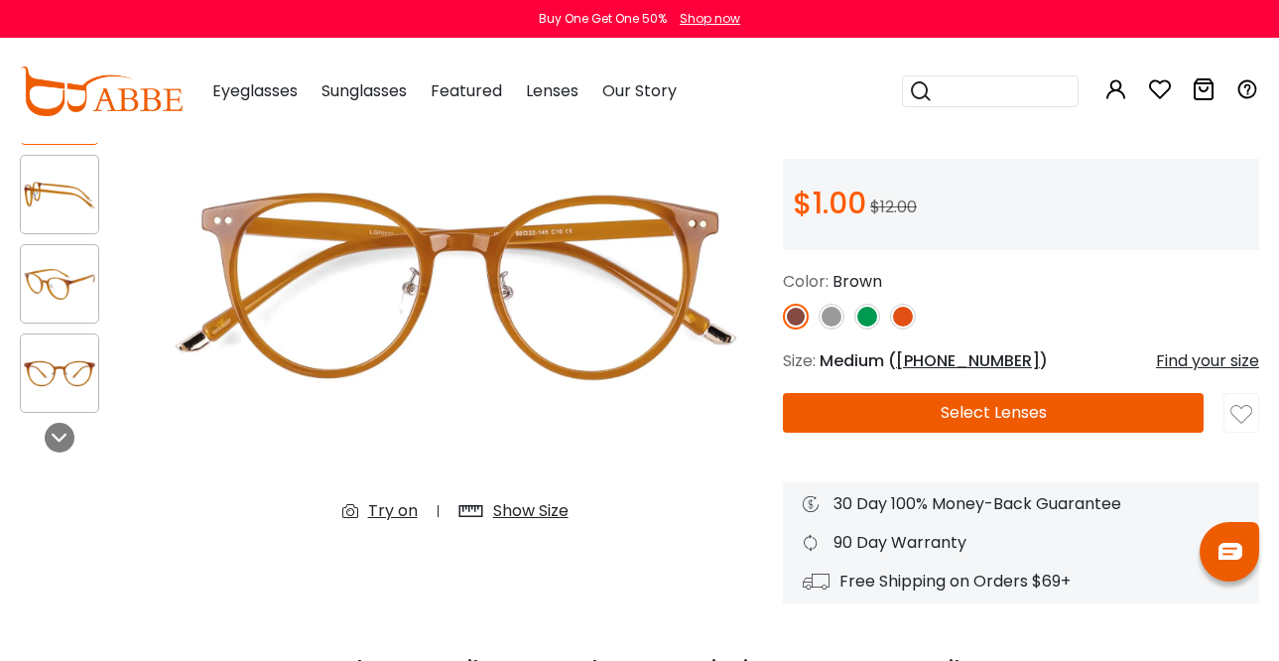
click at [861, 410] on button "Select Lenses" at bounding box center [993, 413] width 421 height 40
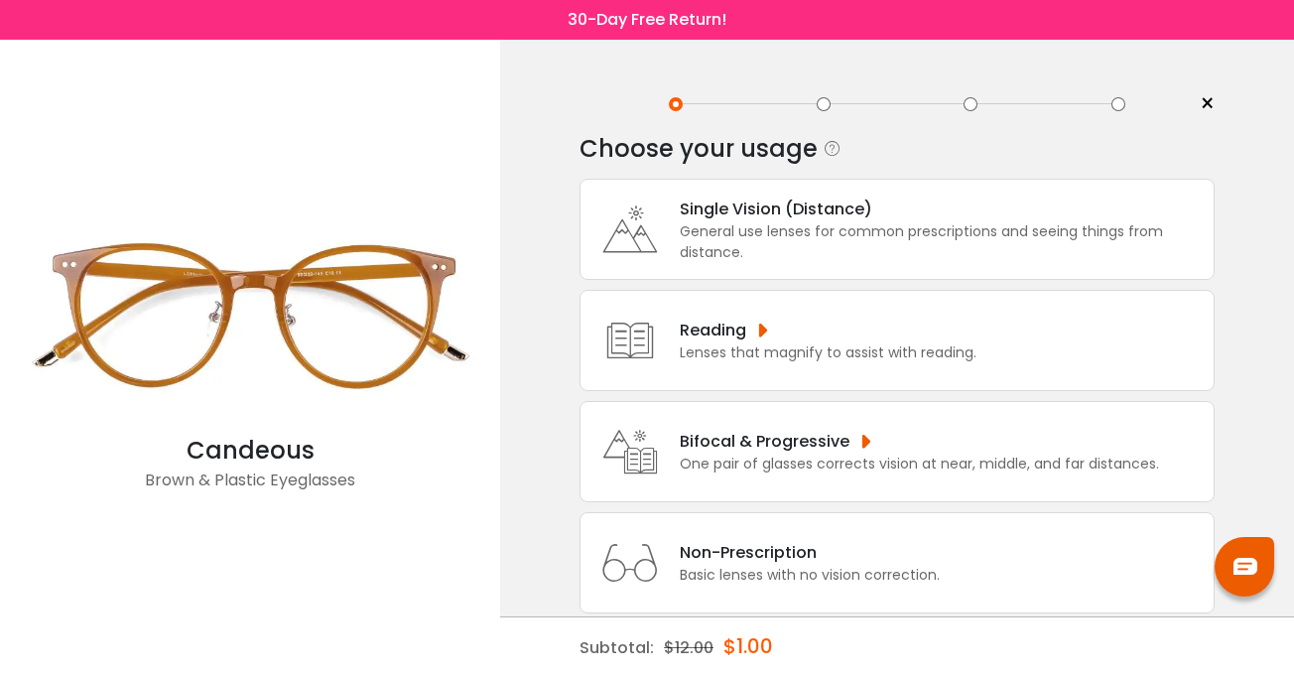
click at [766, 230] on div "General use lenses for common prescriptions and seeing things from distance." at bounding box center [942, 242] width 524 height 42
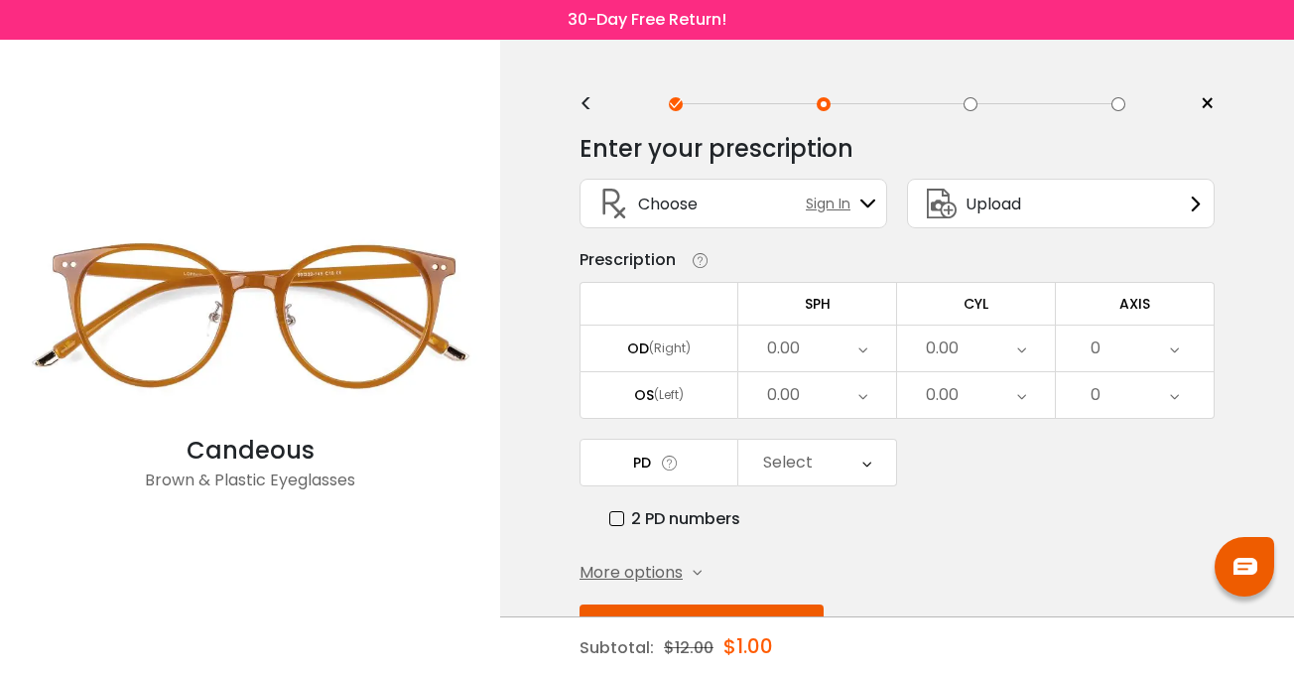
click at [868, 351] on div "0.00" at bounding box center [817, 348] width 158 height 46
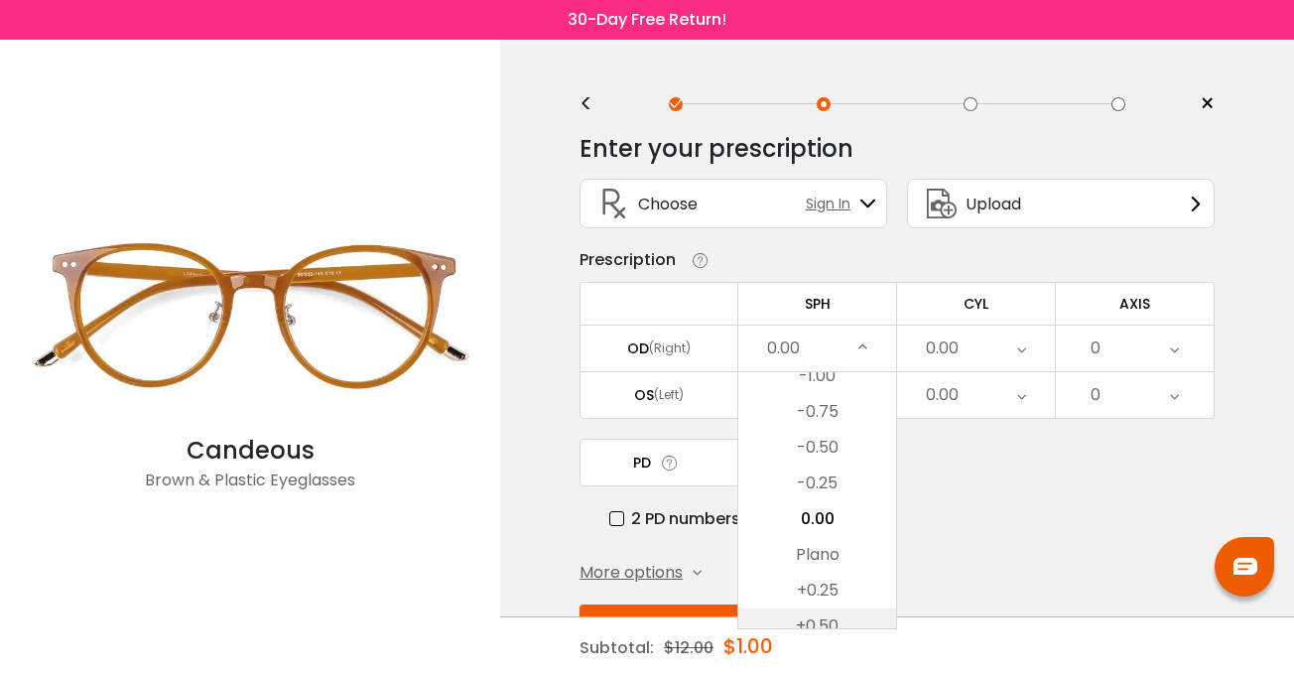
click at [848, 615] on li "+0.50" at bounding box center [817, 626] width 158 height 36
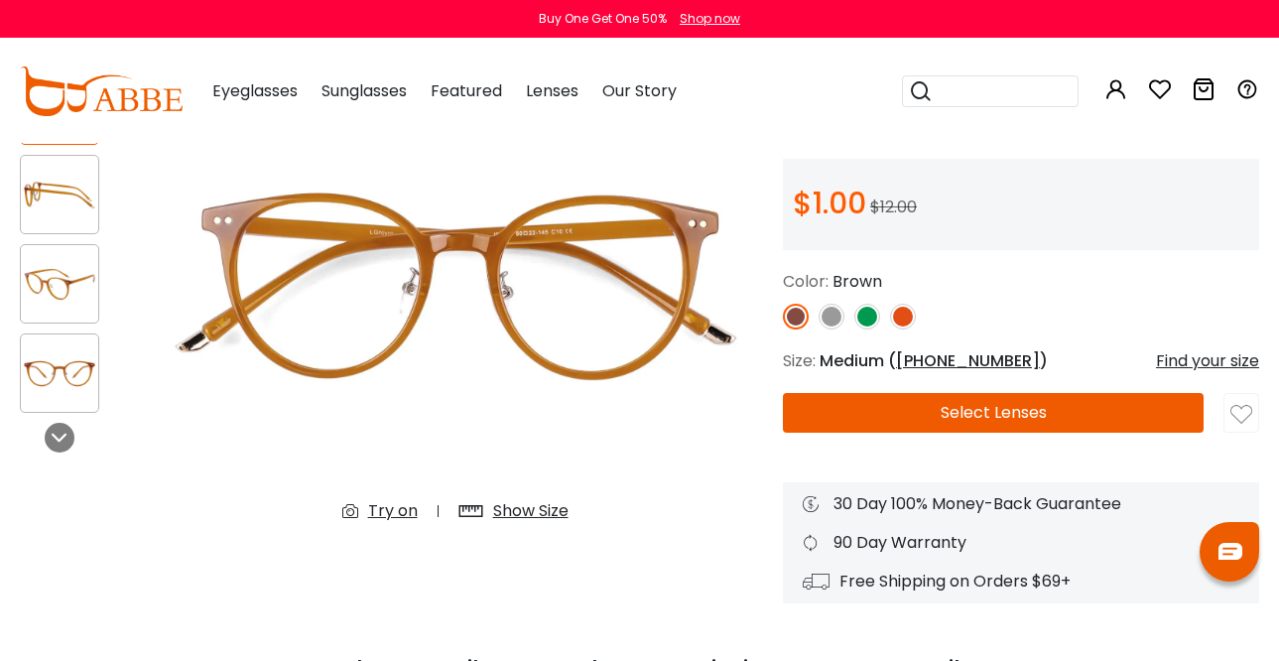
click at [1166, 84] on icon at bounding box center [1160, 89] width 24 height 24
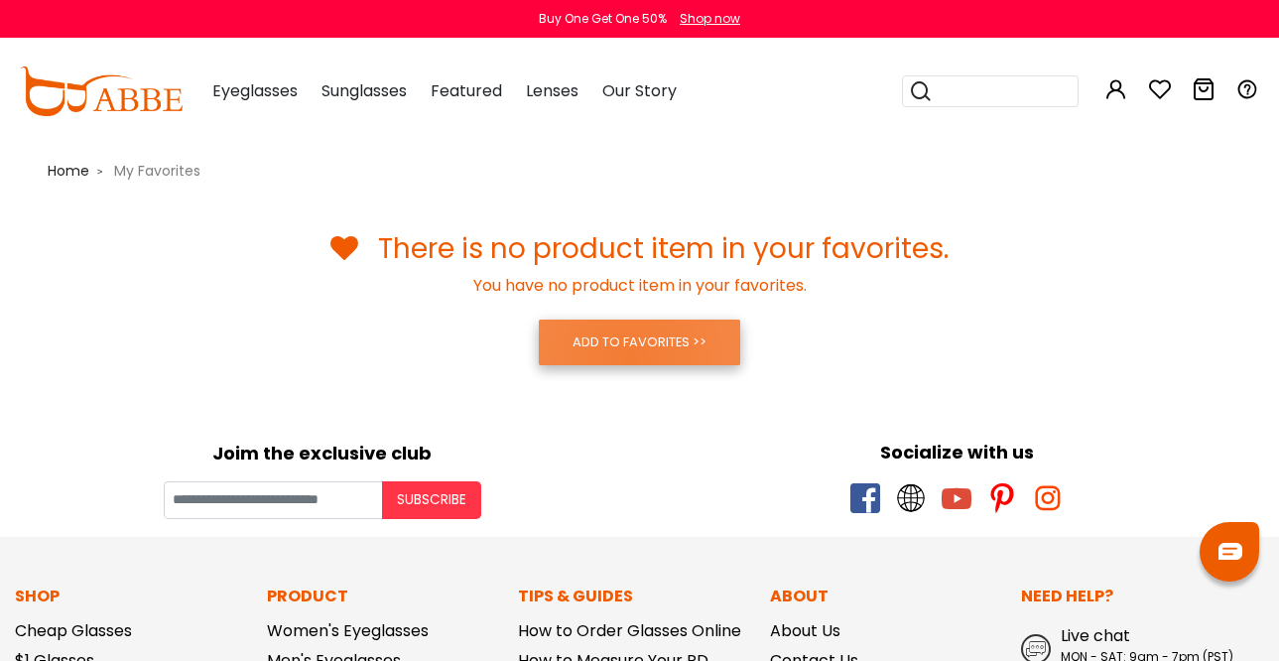
click at [631, 359] on link "ADD TO FAVORITES >>" at bounding box center [639, 343] width 201 height 46
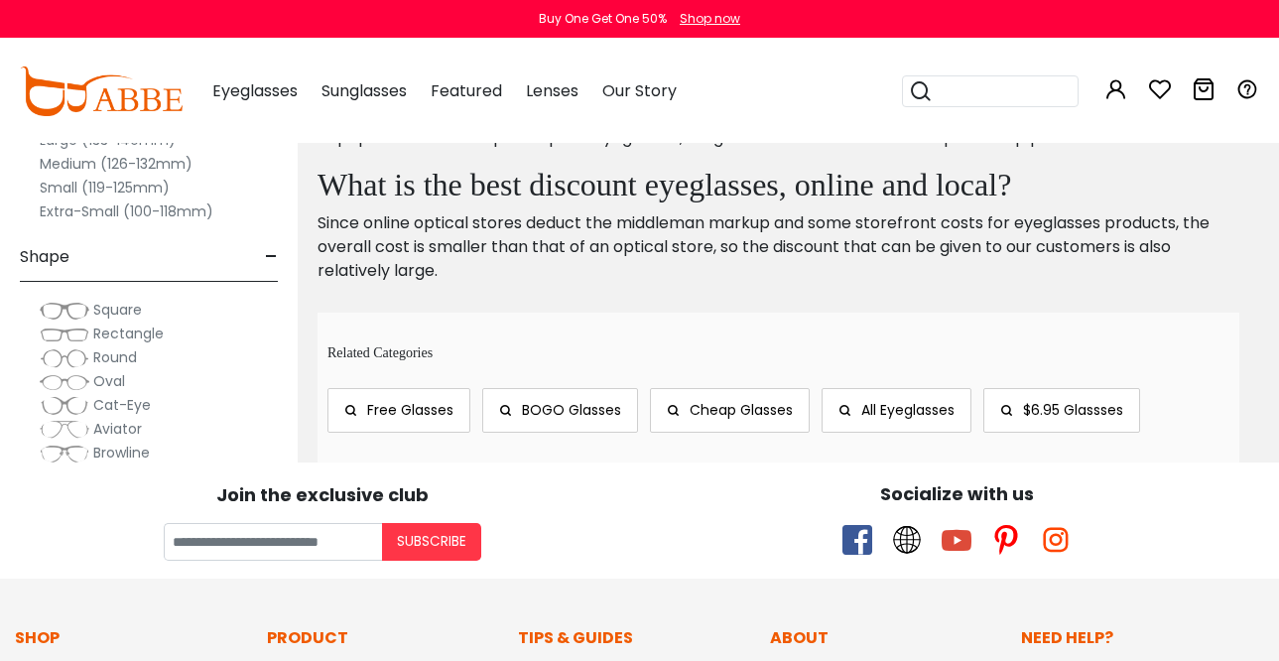
scroll to position [8105, 0]
